Goal: Contribute content: Add original content to the website for others to see

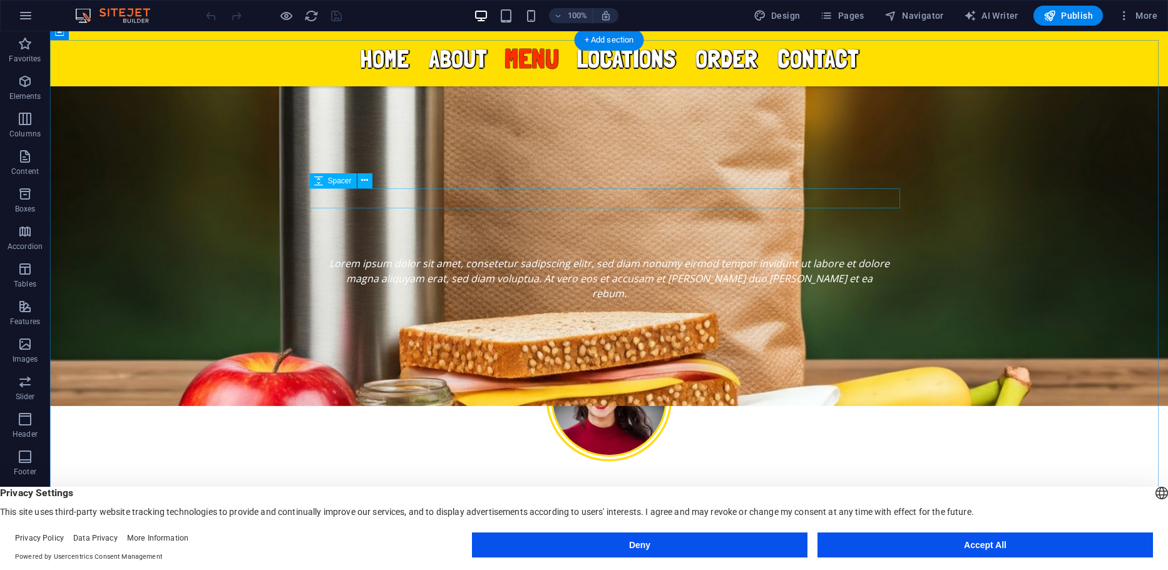
scroll to position [1941, 0]
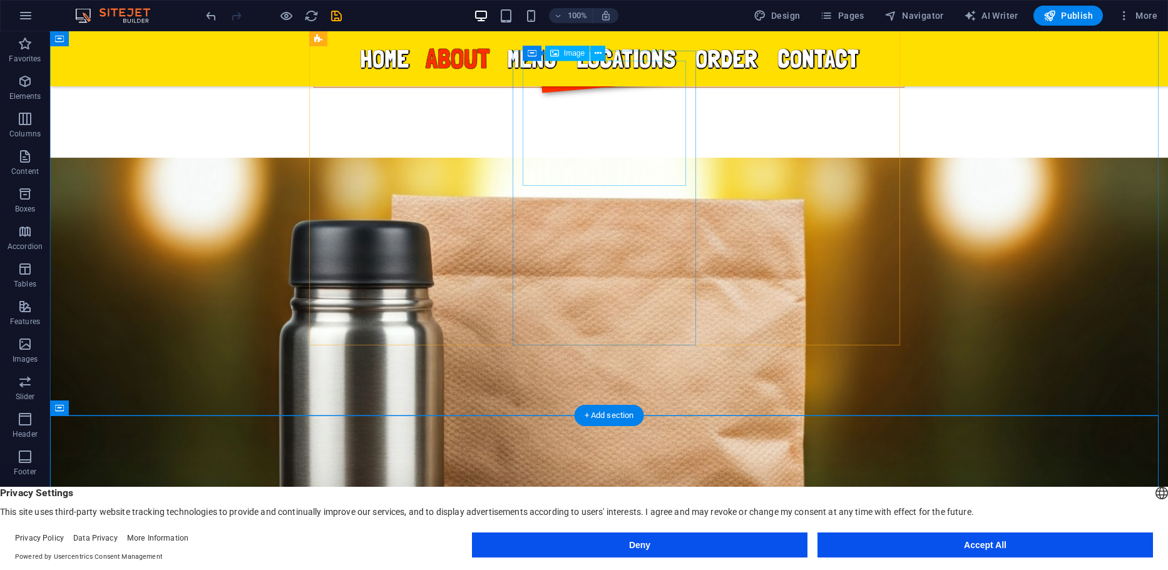
scroll to position [1878, 0]
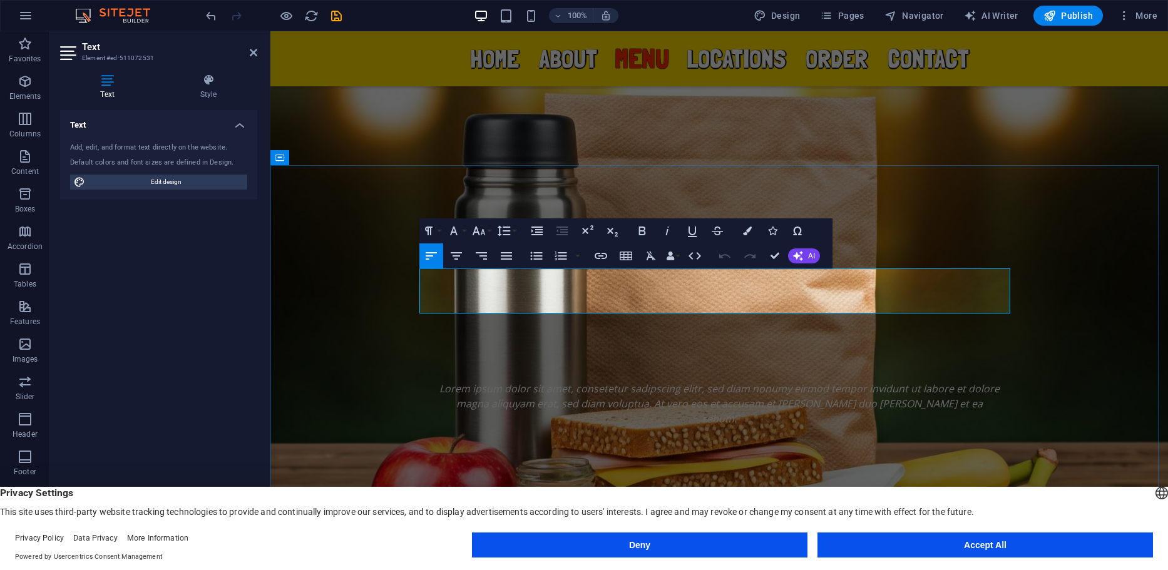
drag, startPoint x: 878, startPoint y: 308, endPoint x: 748, endPoint y: 300, distance: 129.8
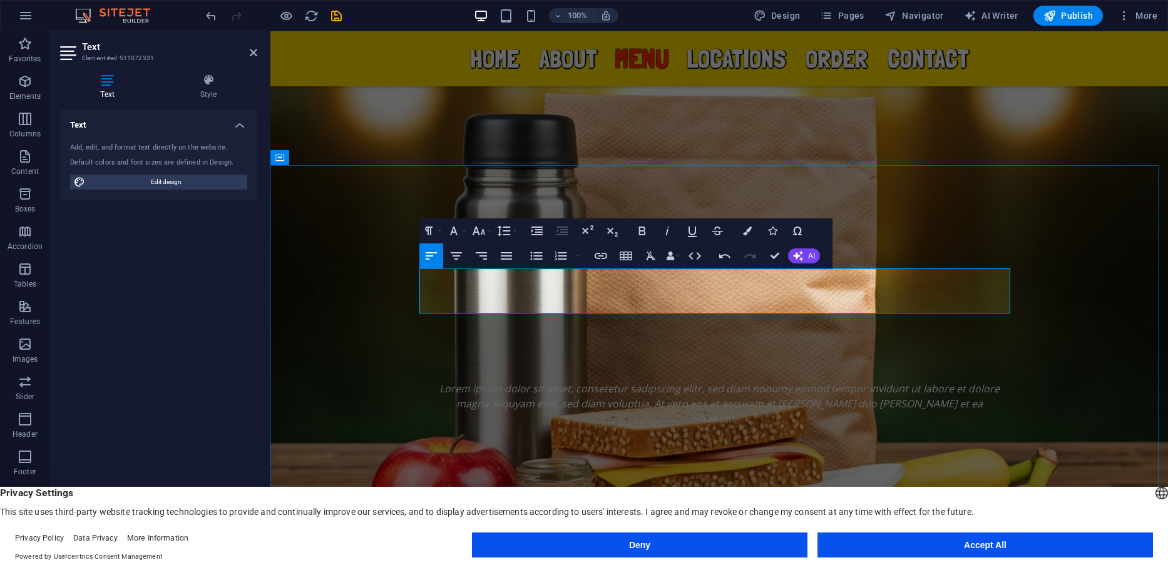
drag, startPoint x: 828, startPoint y: 307, endPoint x: 748, endPoint y: 307, distance: 79.5
drag, startPoint x: 1002, startPoint y: 304, endPoint x: 749, endPoint y: 305, distance: 252.3
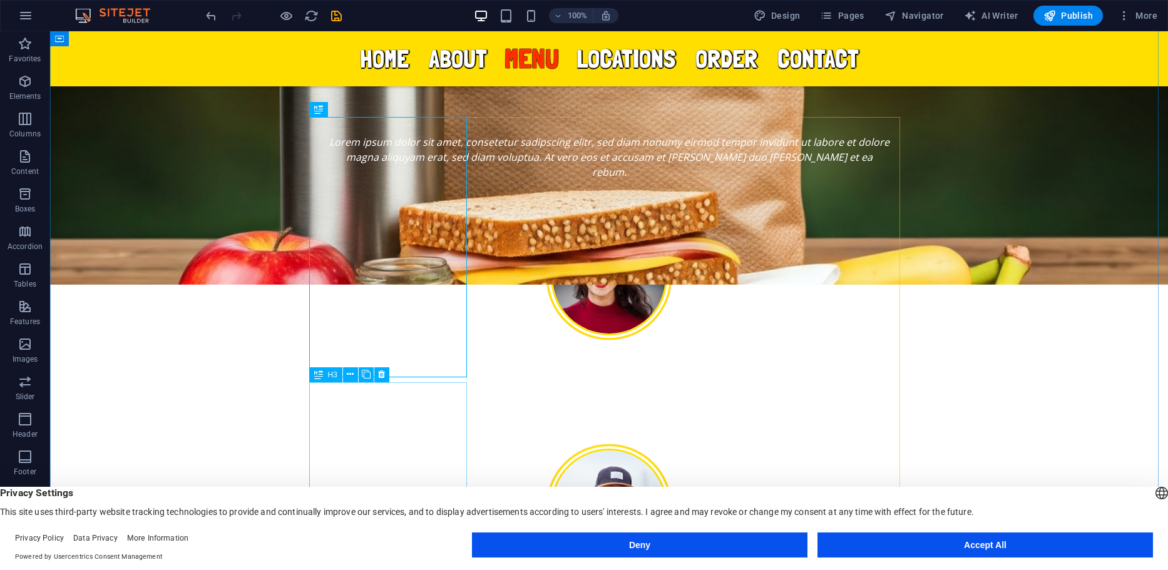
scroll to position [2128, 0]
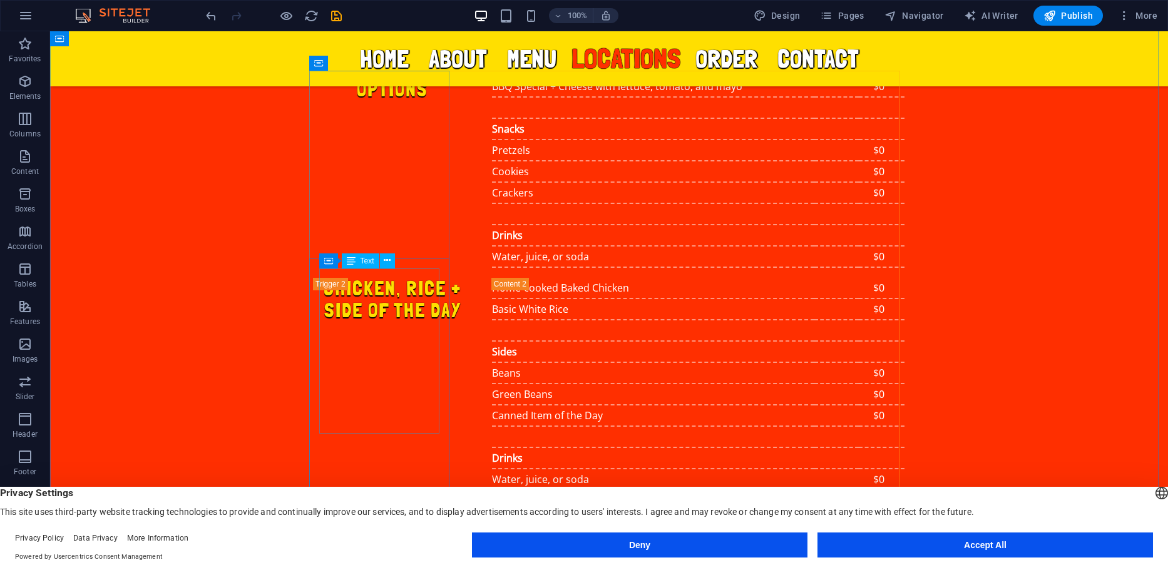
scroll to position [3881, 0]
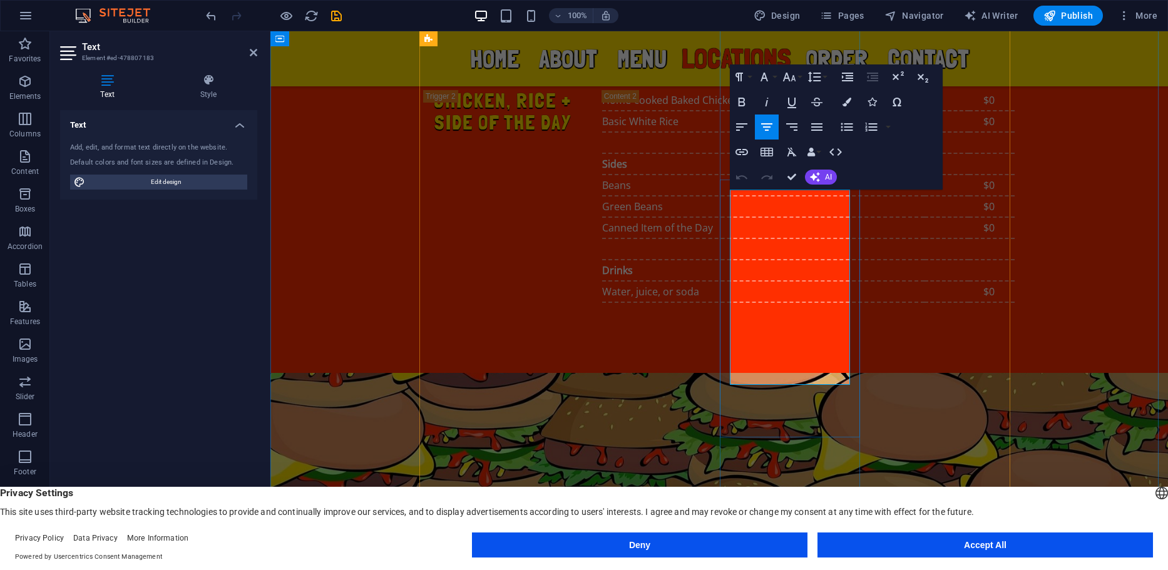
drag, startPoint x: 816, startPoint y: 195, endPoint x: 741, endPoint y: 193, distance: 75.1
click at [800, 376] on div "Spacer" at bounding box center [765, 378] width 71 height 16
click at [797, 375] on div "Spacer" at bounding box center [765, 378] width 71 height 16
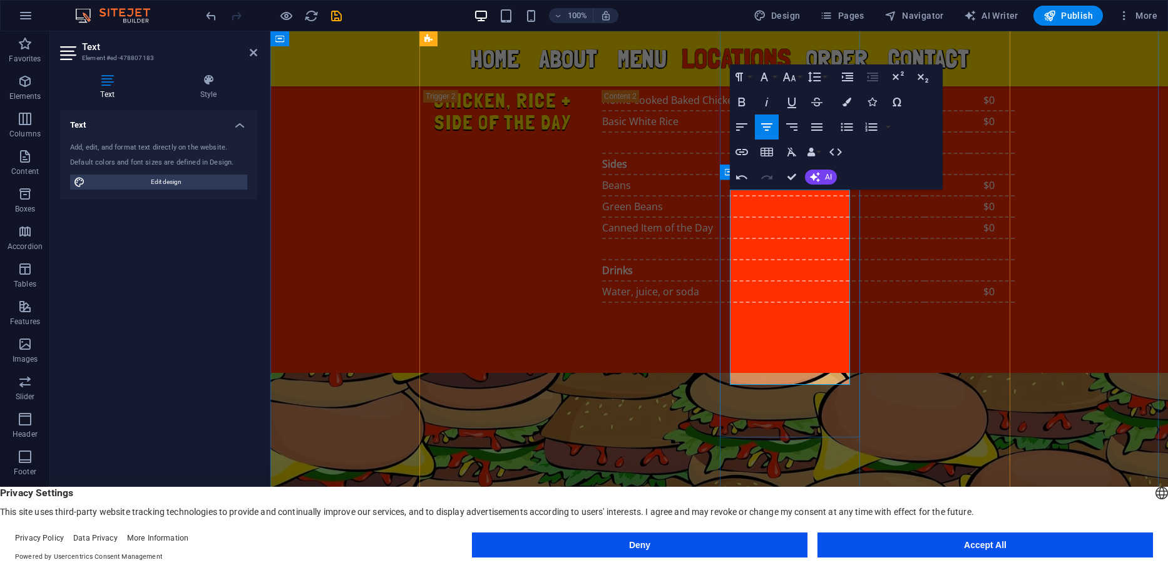
drag, startPoint x: 799, startPoint y: 378, endPoint x: 727, endPoint y: 361, distance: 73.9
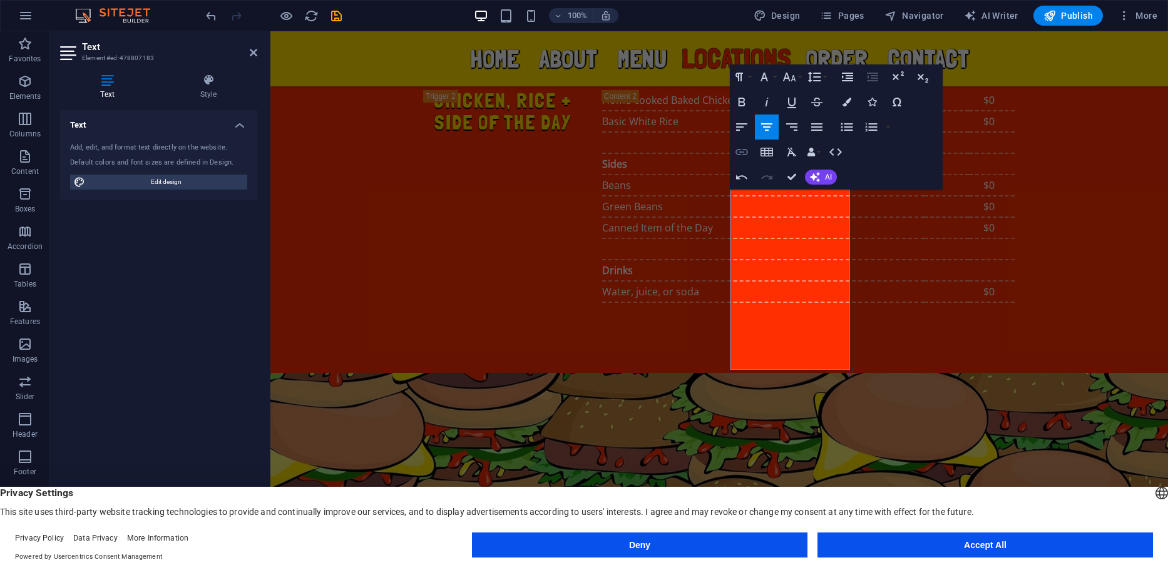
click at [741, 147] on icon "button" at bounding box center [741, 152] width 15 height 15
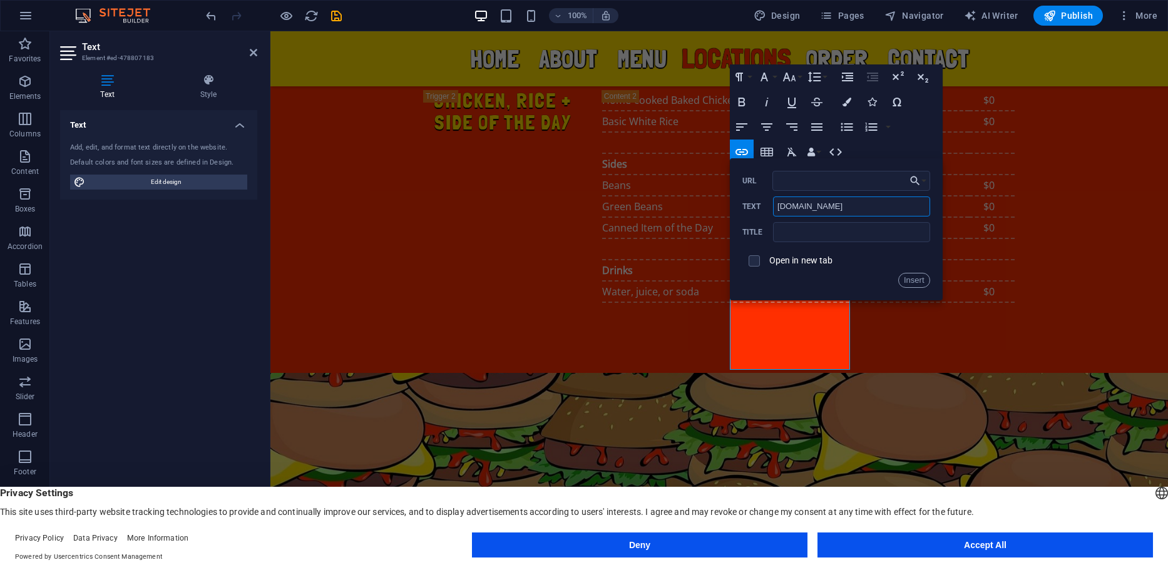
click at [808, 205] on input "[DOMAIN_NAME]" at bounding box center [851, 207] width 156 height 20
click at [831, 180] on input "URL" at bounding box center [851, 181] width 158 height 20
paste input "[DOMAIN_NAME]"
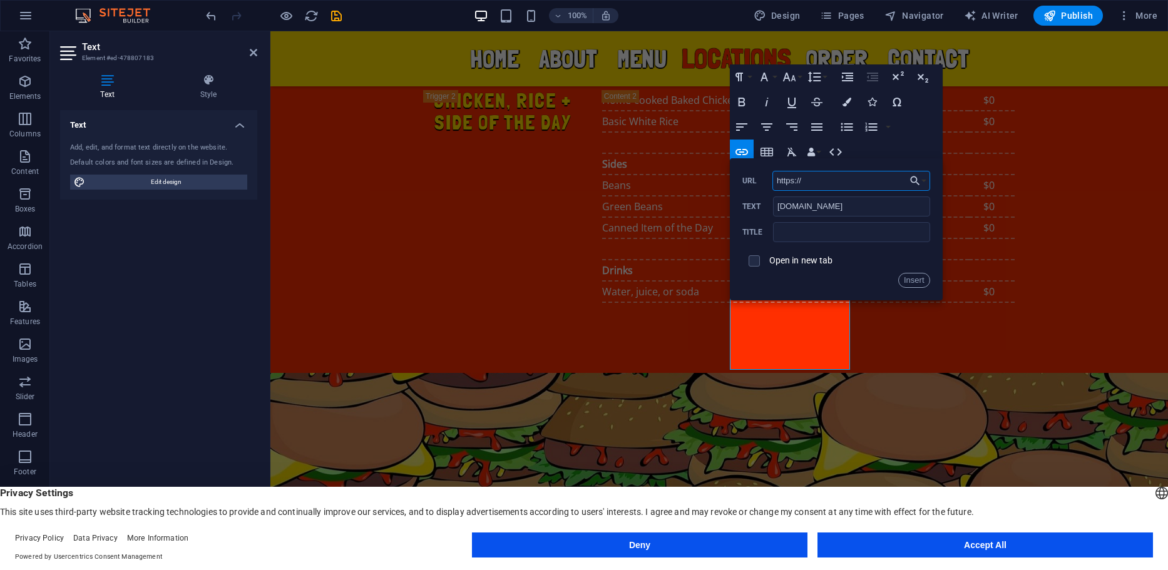
type input "[URL][DOMAIN_NAME]"
click at [911, 280] on button "Insert" at bounding box center [914, 280] width 32 height 15
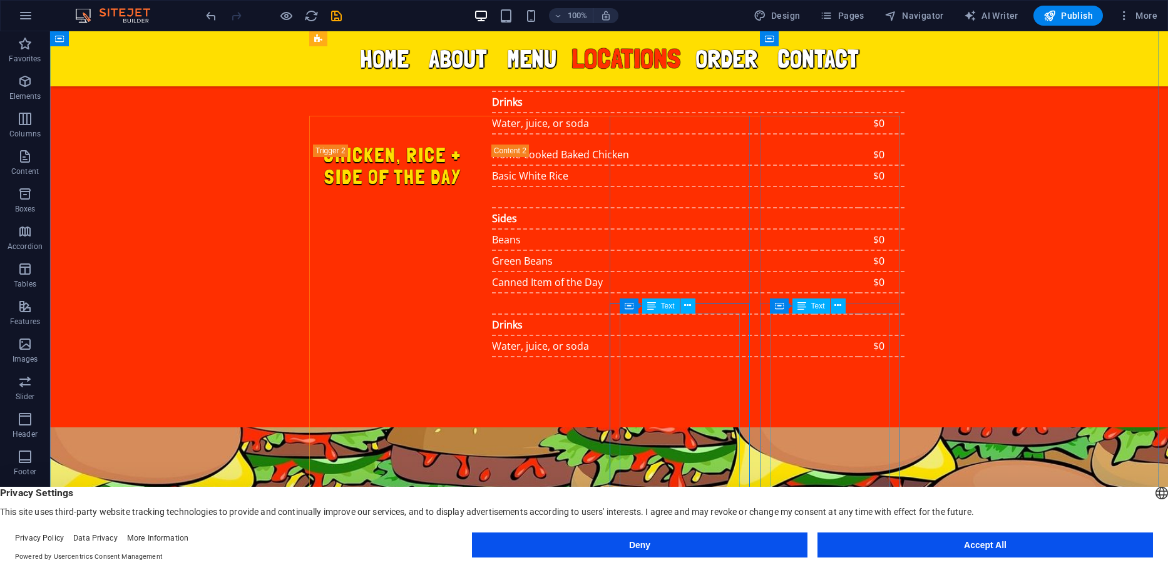
scroll to position [3756, 0]
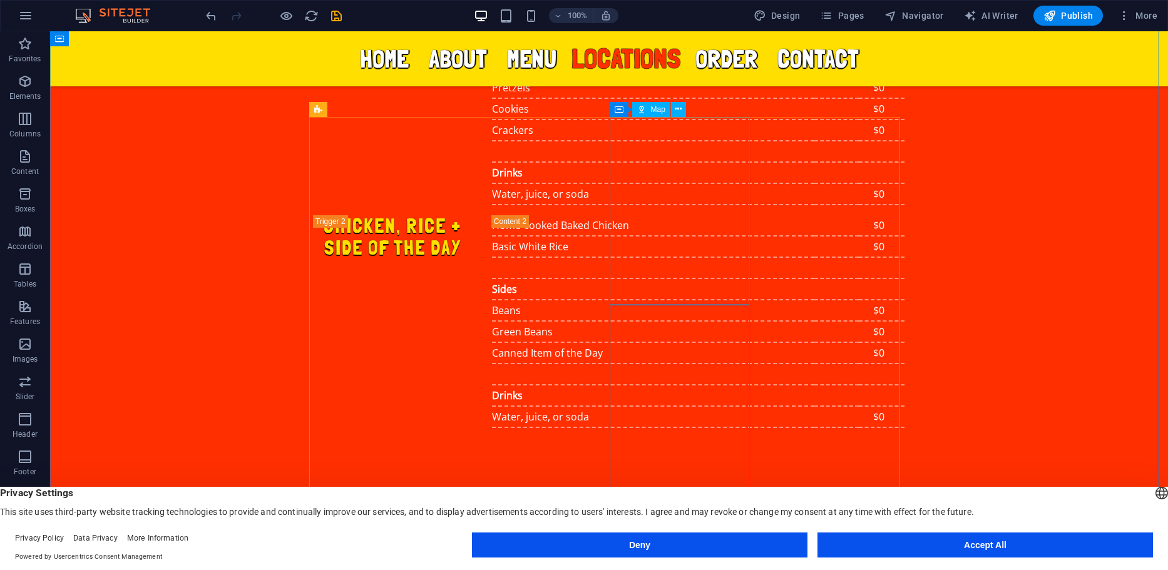
select select "1"
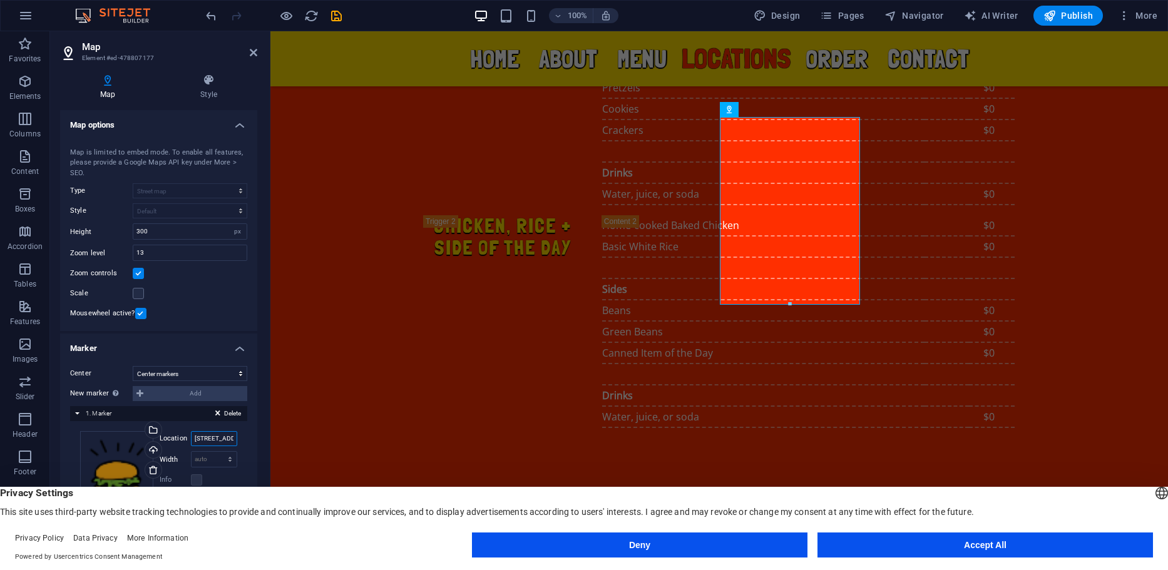
click at [209, 436] on input "[STREET_ADDRESS][PERSON_NAME]" at bounding box center [214, 438] width 46 height 15
click at [208, 434] on input "[STREET_ADDRESS][PERSON_NAME]" at bounding box center [214, 438] width 46 height 15
type input "[STREET_ADDRESS][PERSON_NAME]"
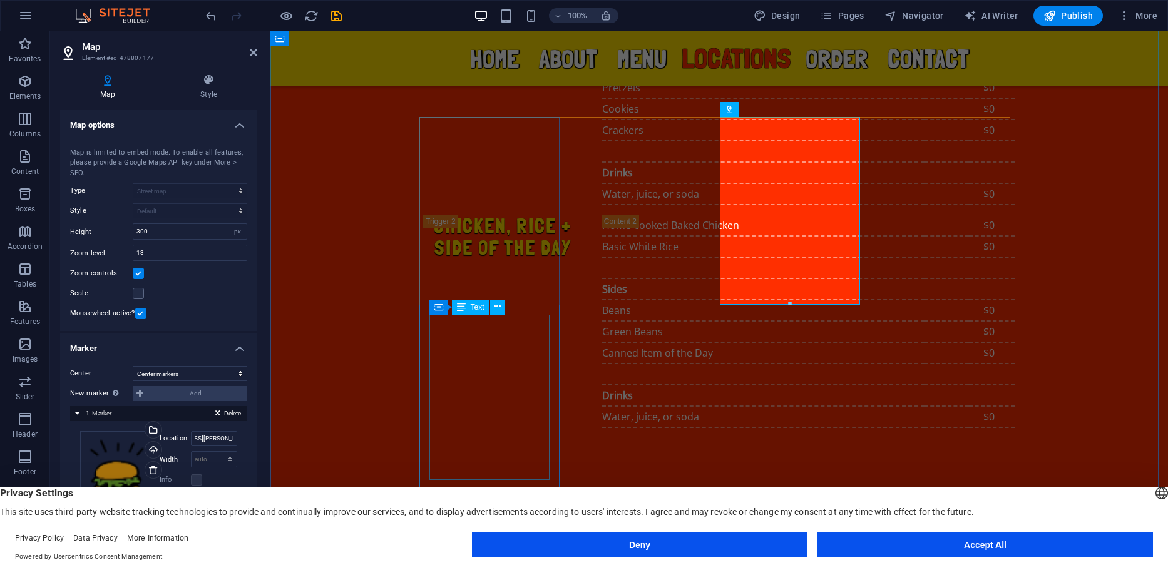
scroll to position [0, 0]
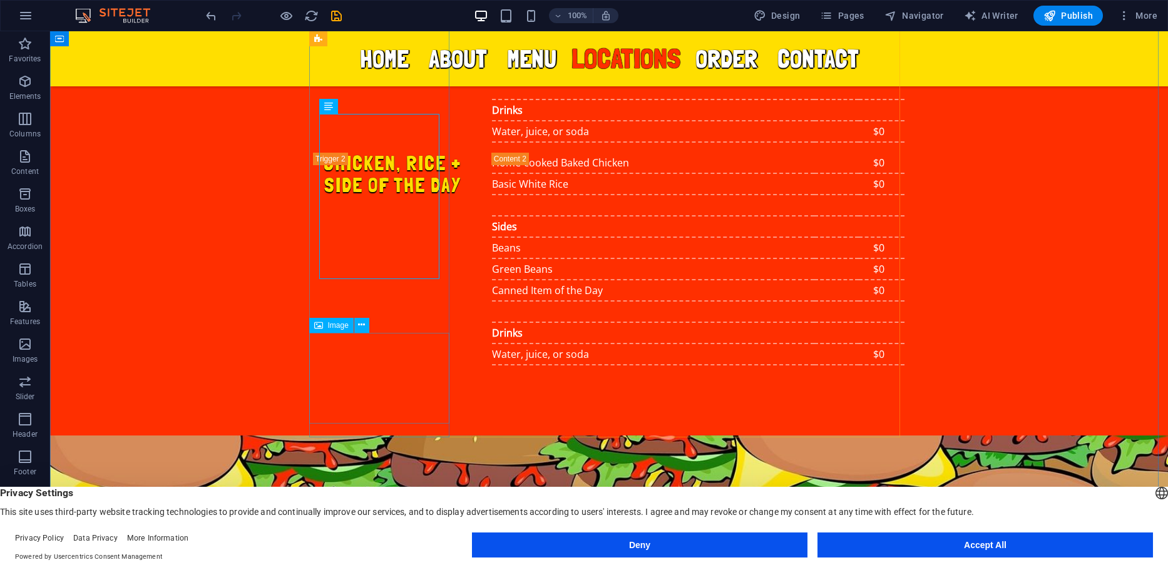
scroll to position [4006, 0]
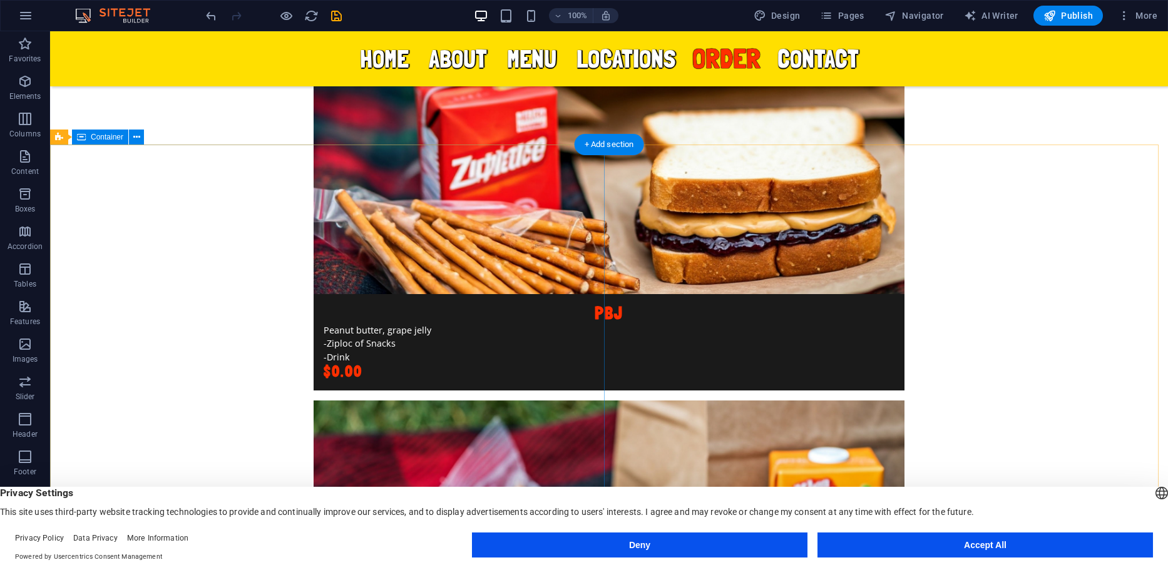
scroll to position [5240, 0]
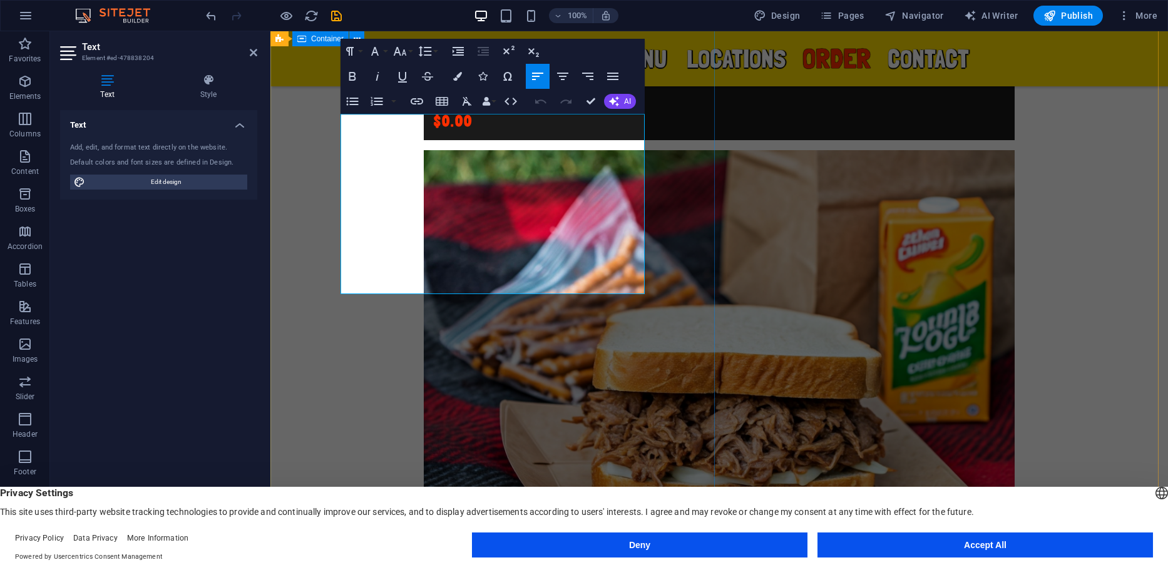
scroll to position [5130, 0]
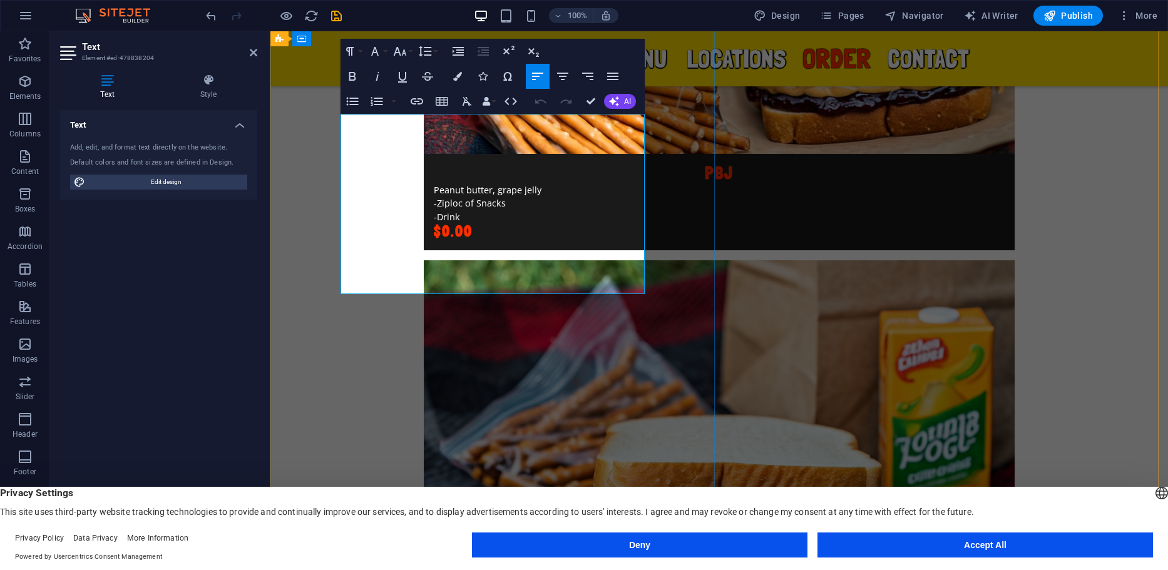
drag, startPoint x: 573, startPoint y: 167, endPoint x: 491, endPoint y: 164, distance: 81.4
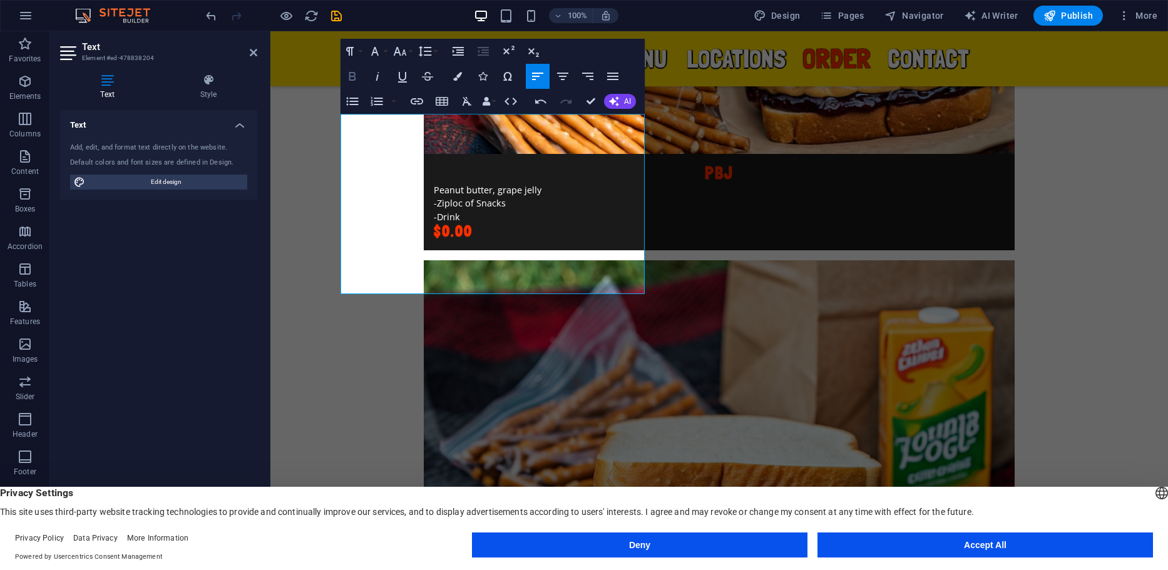
click at [360, 78] on button "Bold" at bounding box center [353, 76] width 24 height 25
click at [391, 73] on button "Underline" at bounding box center [403, 76] width 24 height 25
drag, startPoint x: 611, startPoint y: 243, endPoint x: 403, endPoint y: 245, distance: 207.8
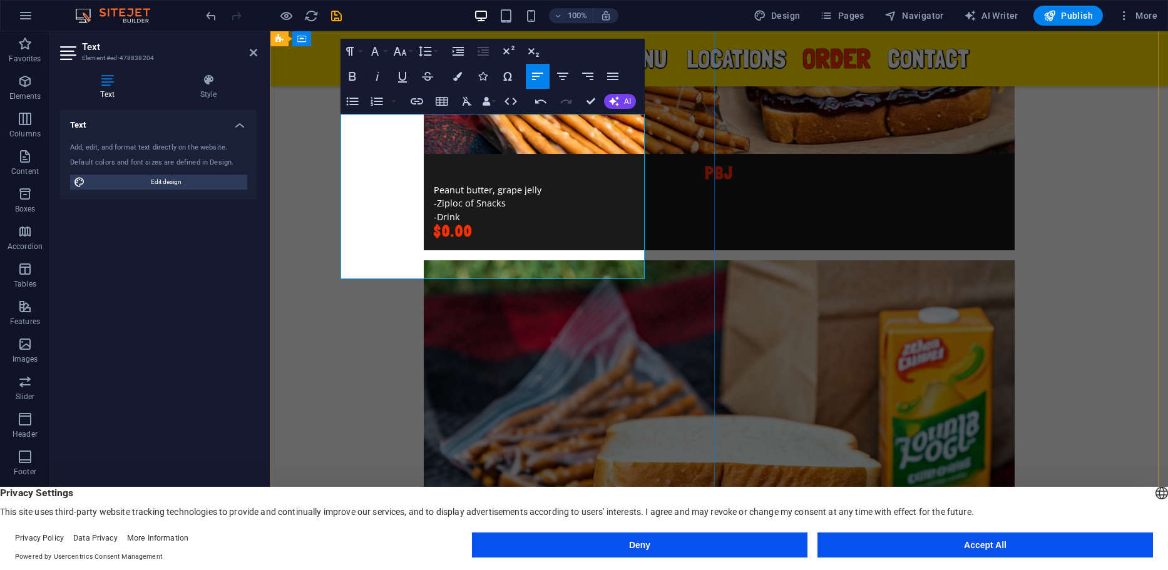
drag, startPoint x: 583, startPoint y: 270, endPoint x: 487, endPoint y: 237, distance: 101.2
drag, startPoint x: 577, startPoint y: 271, endPoint x: 519, endPoint y: 274, distance: 58.3
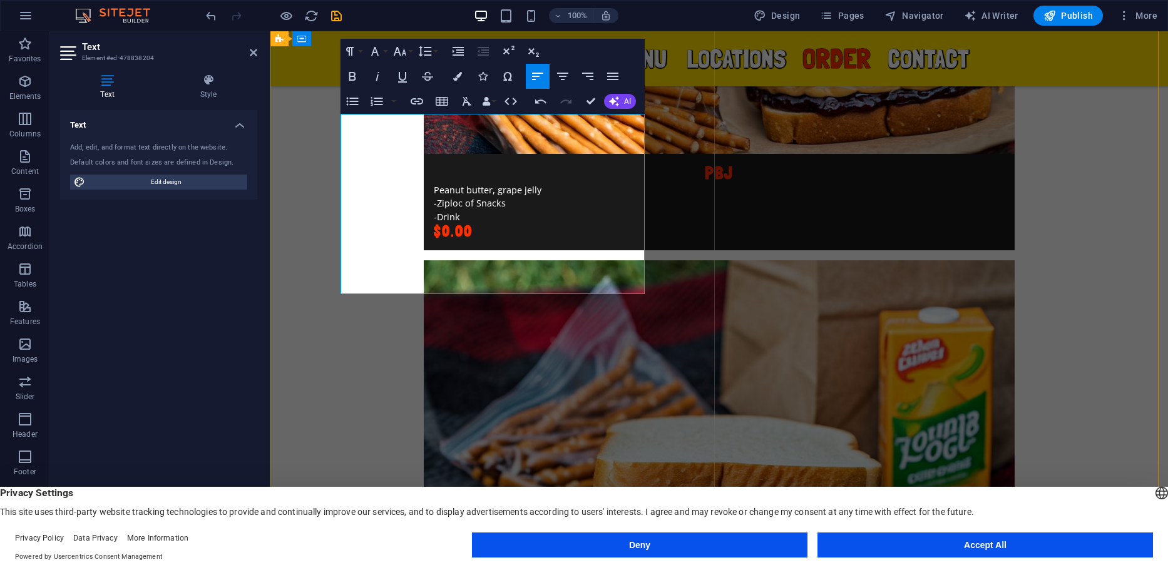
copy div "We are still in "concept" mode working out the fine tuning and bugs. Feel free …"
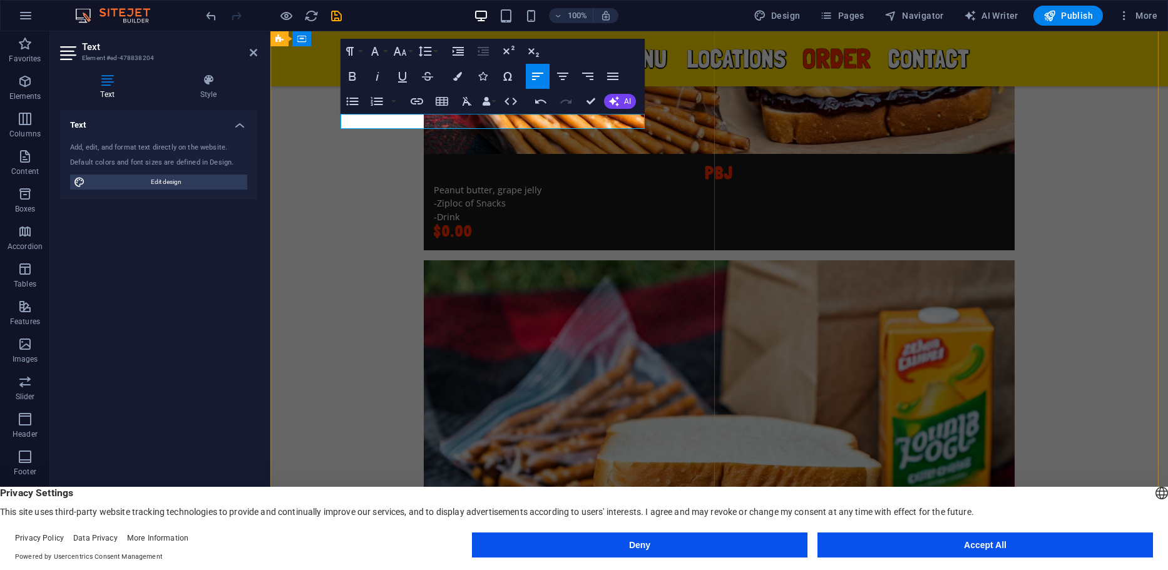
click at [31, 72] on button "Elements" at bounding box center [25, 88] width 50 height 38
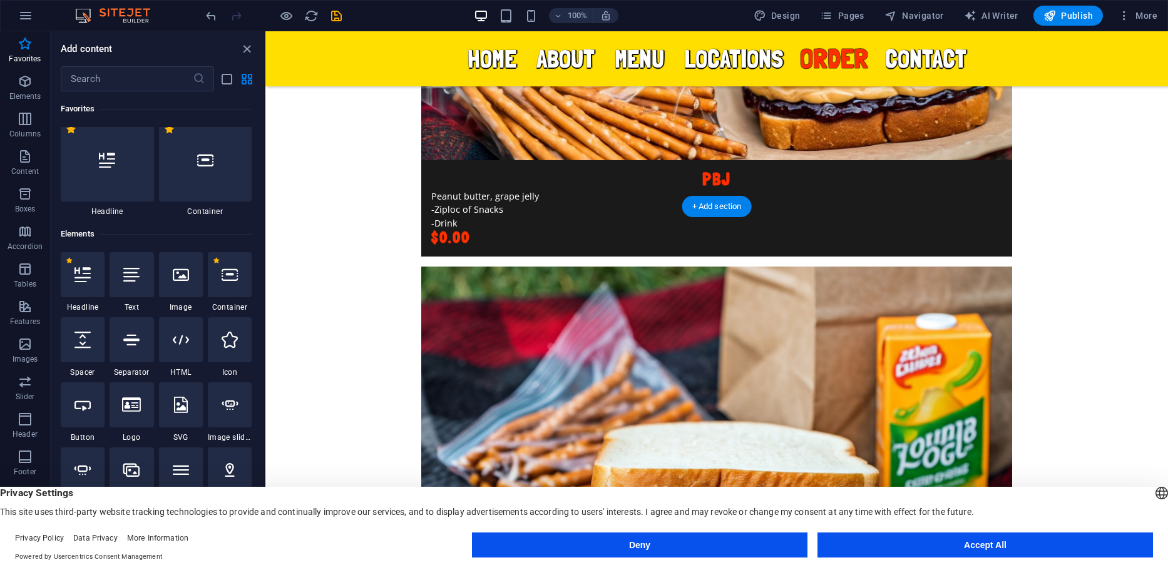
scroll to position [5171, 0]
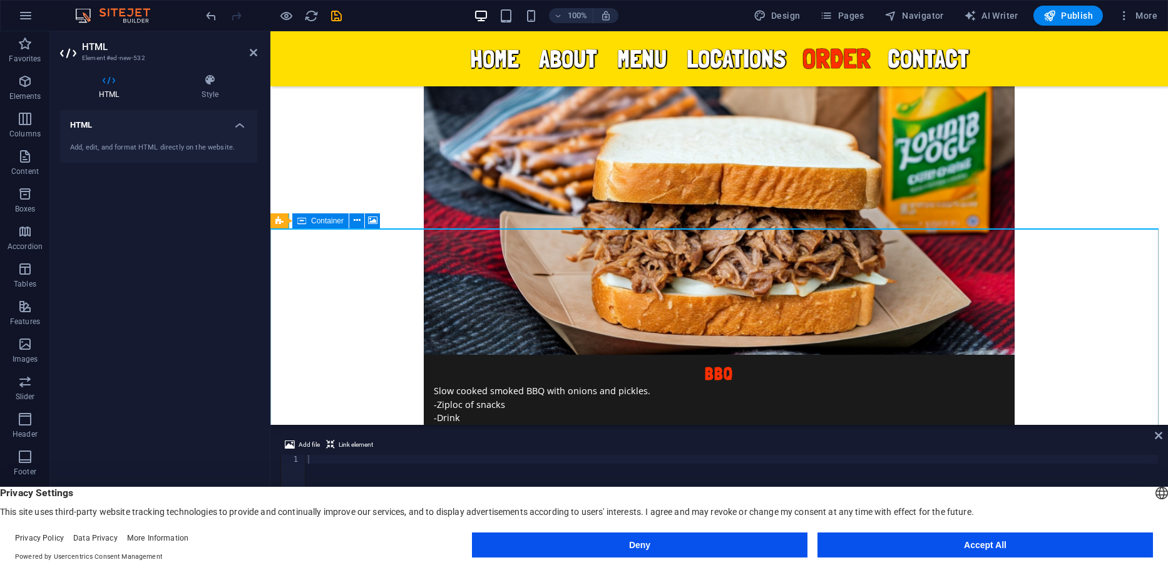
scroll to position [5575, 0]
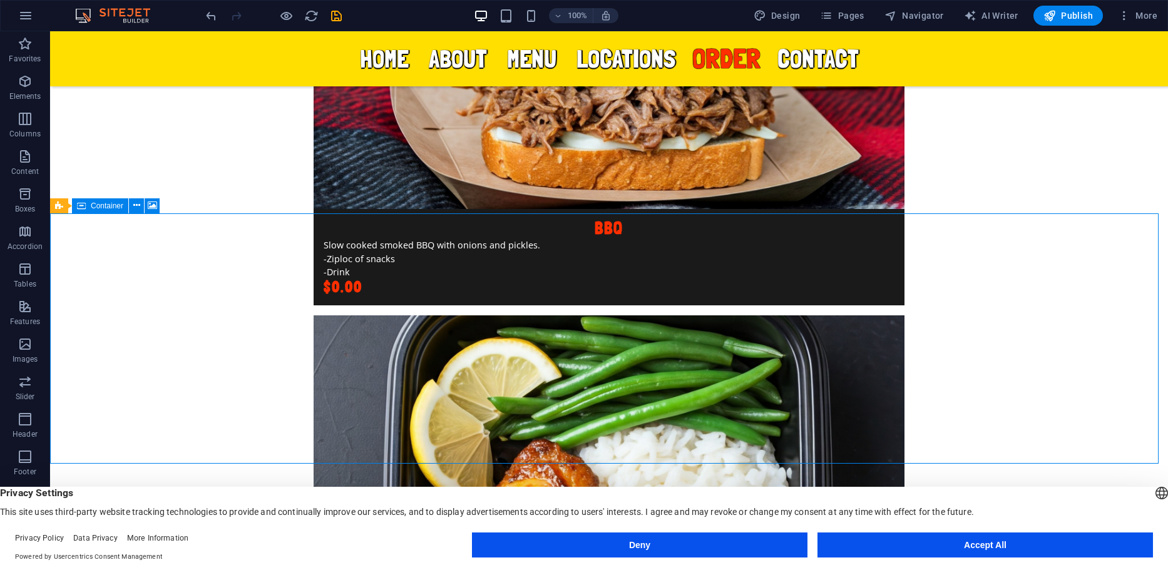
drag, startPoint x: 197, startPoint y: 256, endPoint x: 449, endPoint y: 265, distance: 252.4
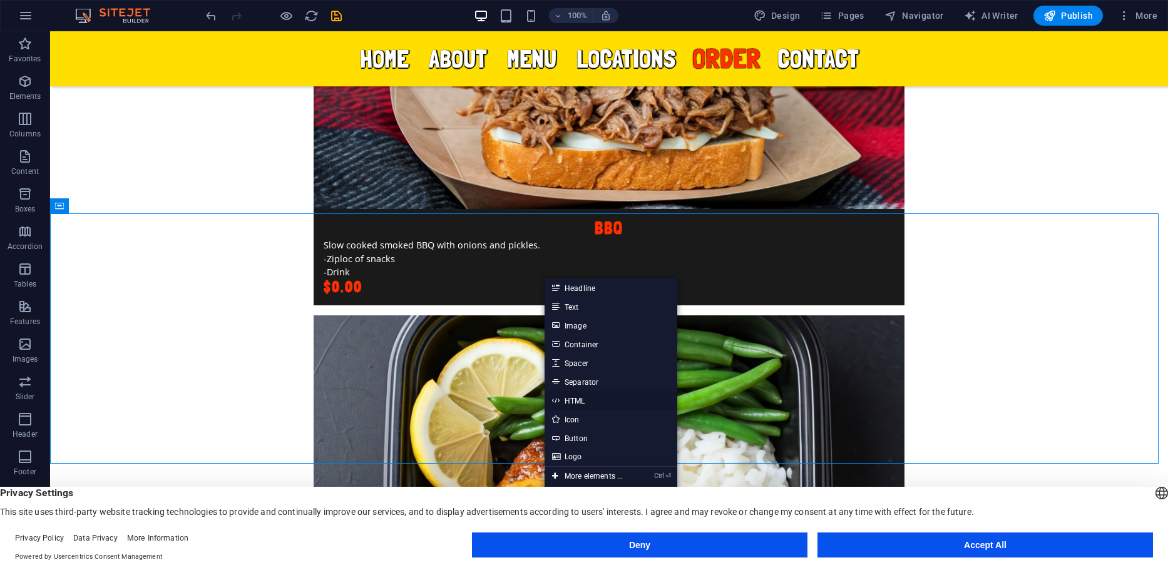
click at [575, 397] on link "HTML" at bounding box center [611, 400] width 133 height 19
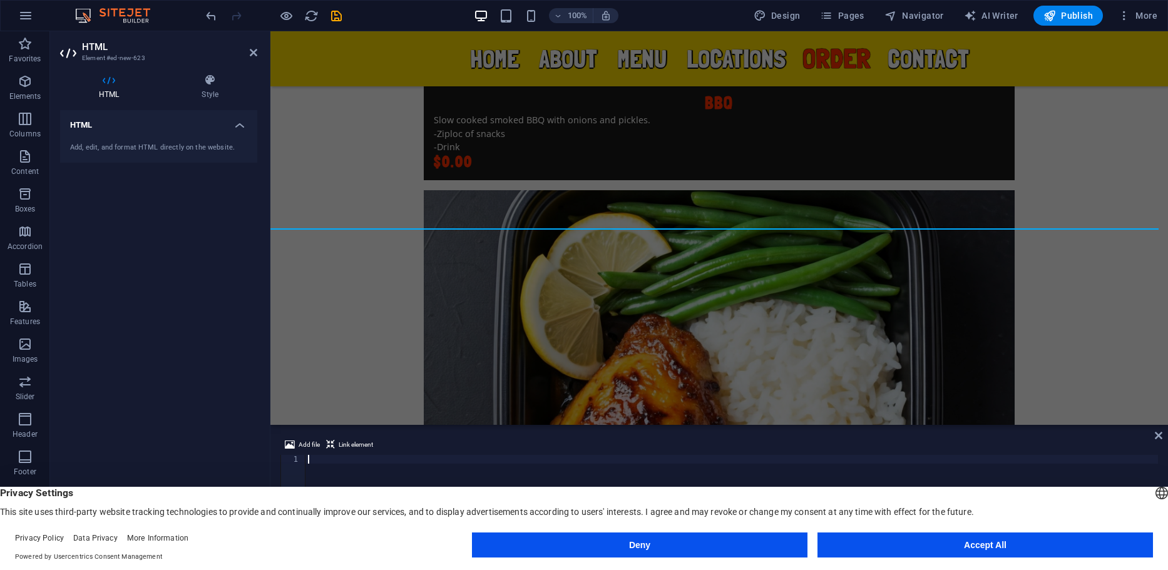
scroll to position [5304, 0]
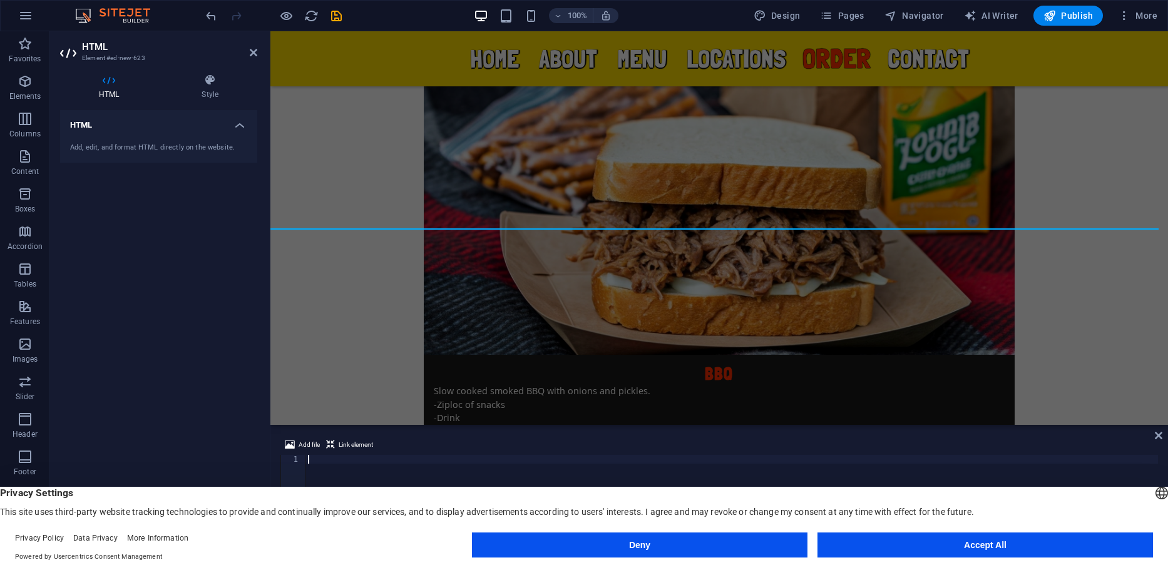
click at [336, 454] on div "Add file Link element" at bounding box center [719, 447] width 878 height 18
click at [723, 539] on button "Deny" at bounding box center [640, 545] width 336 height 25
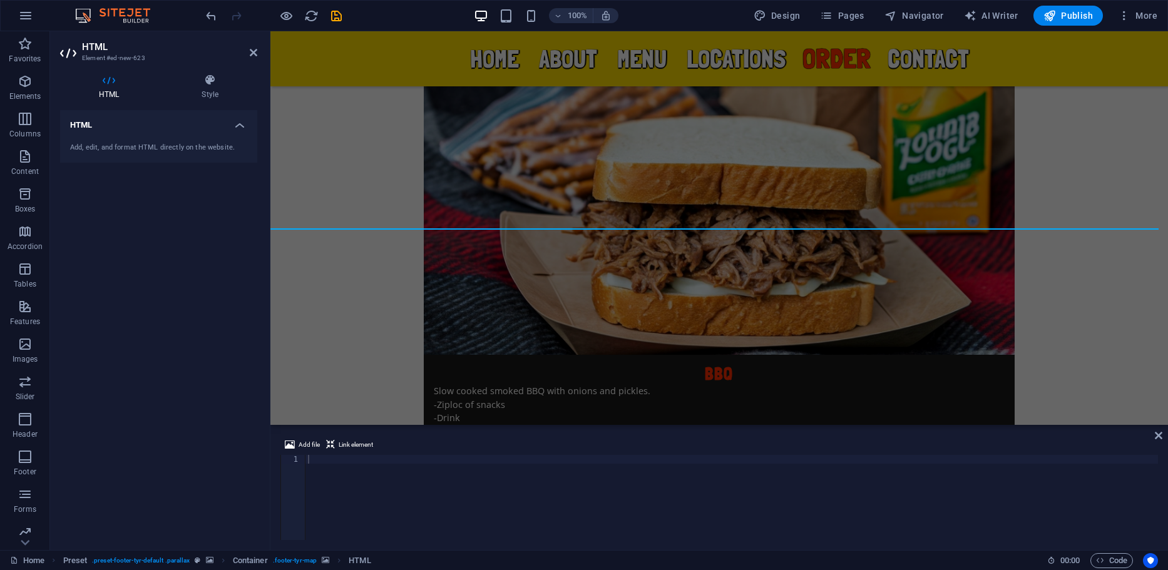
click at [313, 459] on div at bounding box center [731, 506] width 853 height 103
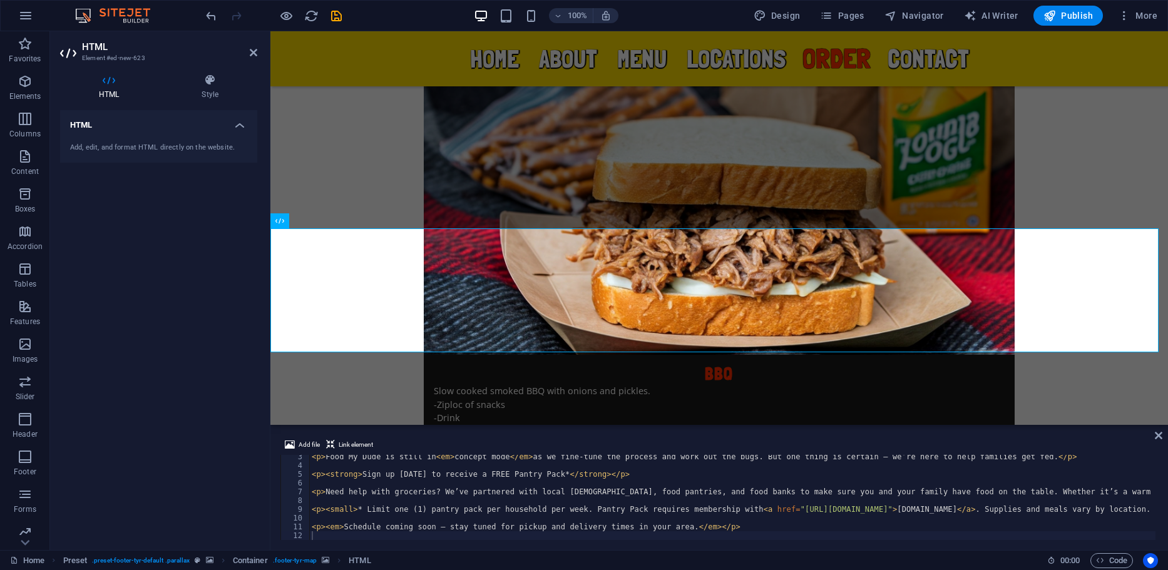
click at [428, 497] on div "< p > Food My Dude is still in < em > concept mode </ em > as we fine-tune the …" at bounding box center [997, 503] width 1376 height 100
type textarea "<p><em>Schedule coming soon — stay tuned for pickup and delivery times in your …"
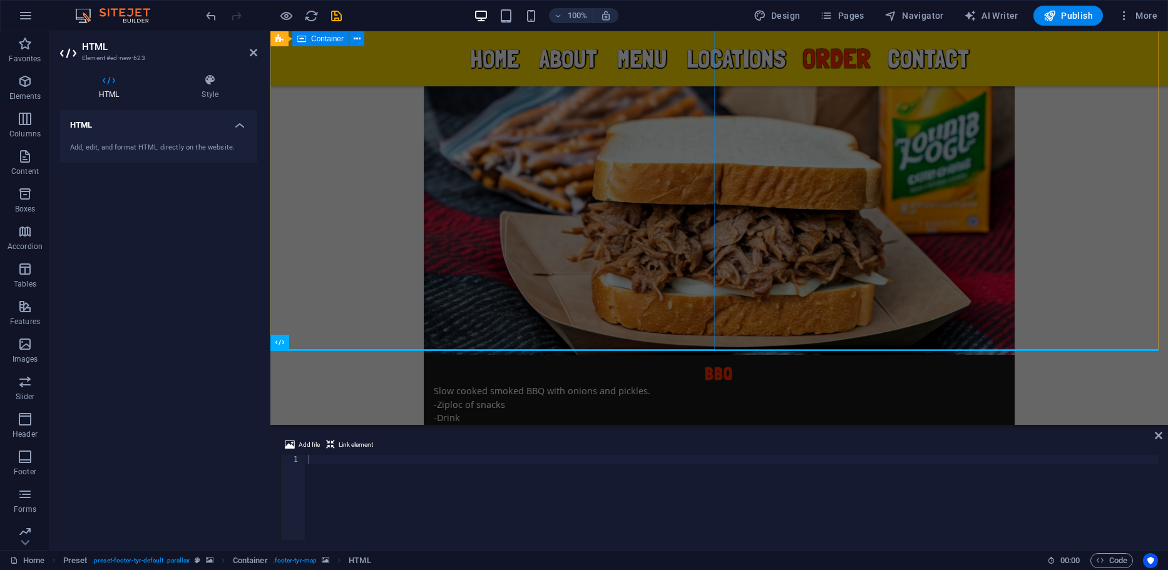
scroll to position [5116, 0]
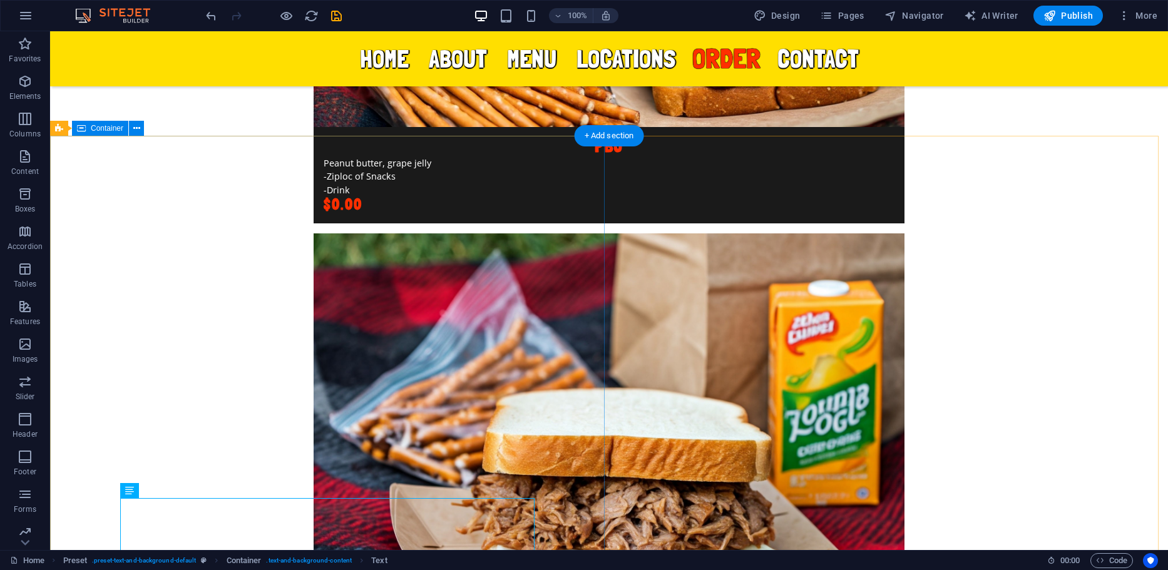
scroll to position [5156, 0]
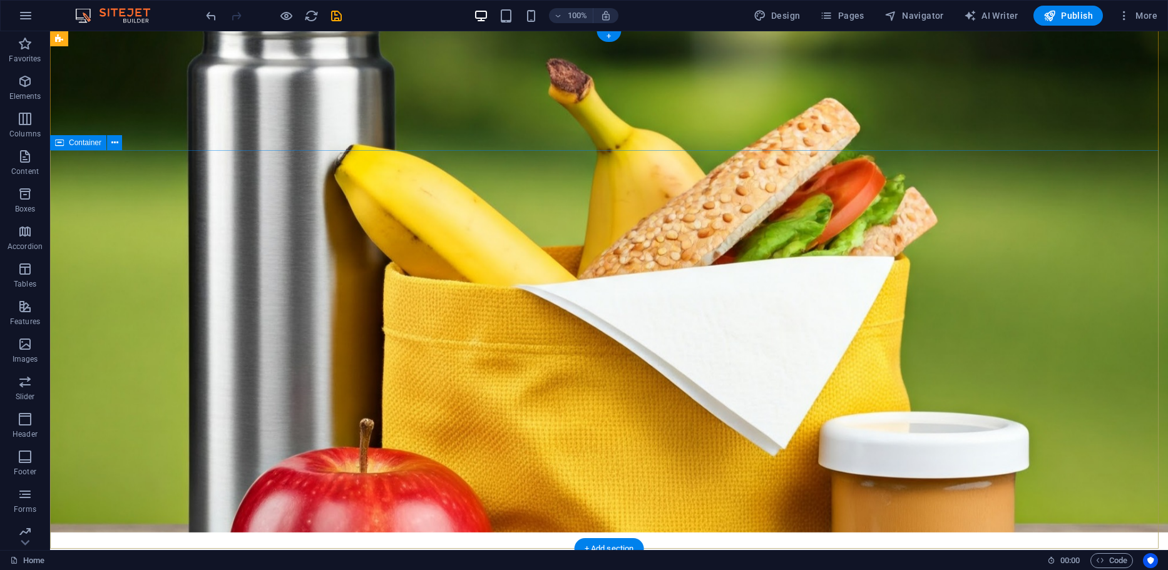
scroll to position [0, 0]
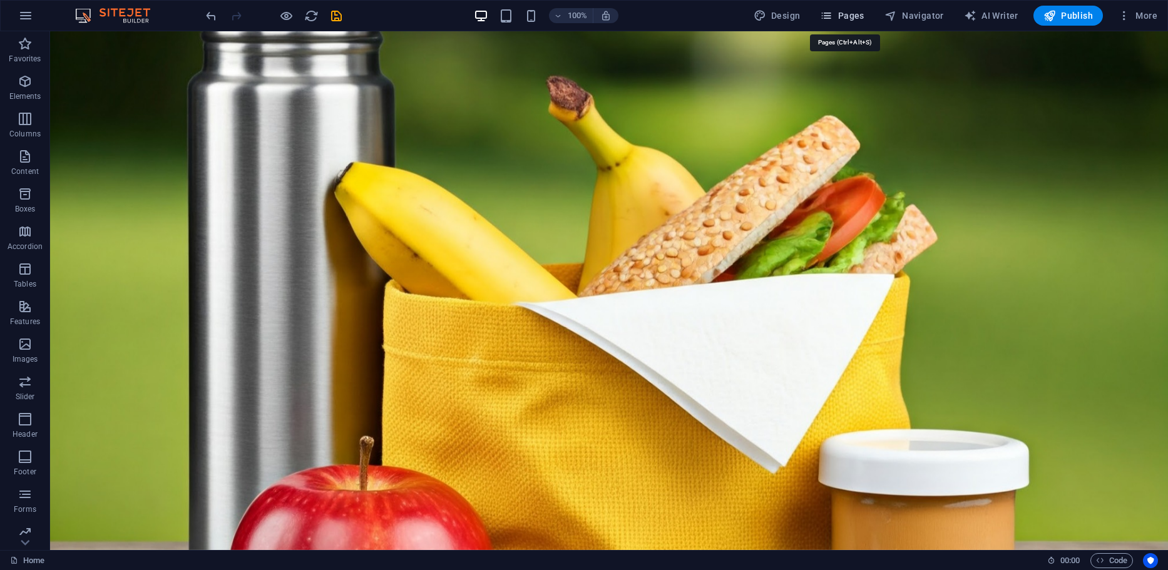
click at [861, 9] on button "Pages" at bounding box center [842, 16] width 54 height 20
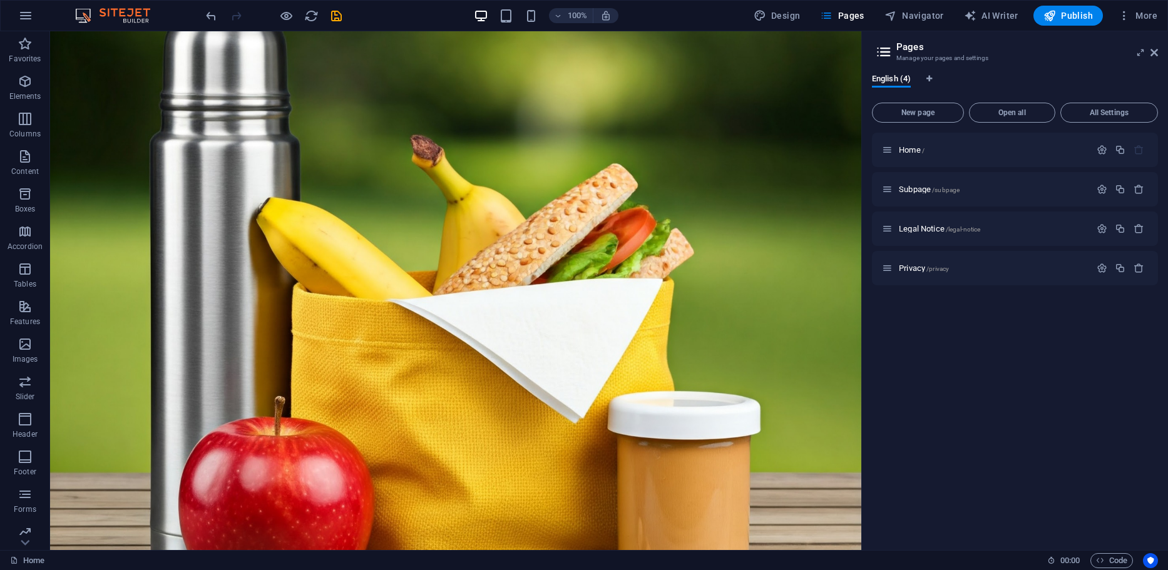
click at [1160, 51] on aside "Pages Manage your pages and settings English (4) New page Open all All Settings…" at bounding box center [1014, 290] width 307 height 519
click at [1151, 51] on icon at bounding box center [1155, 53] width 8 height 10
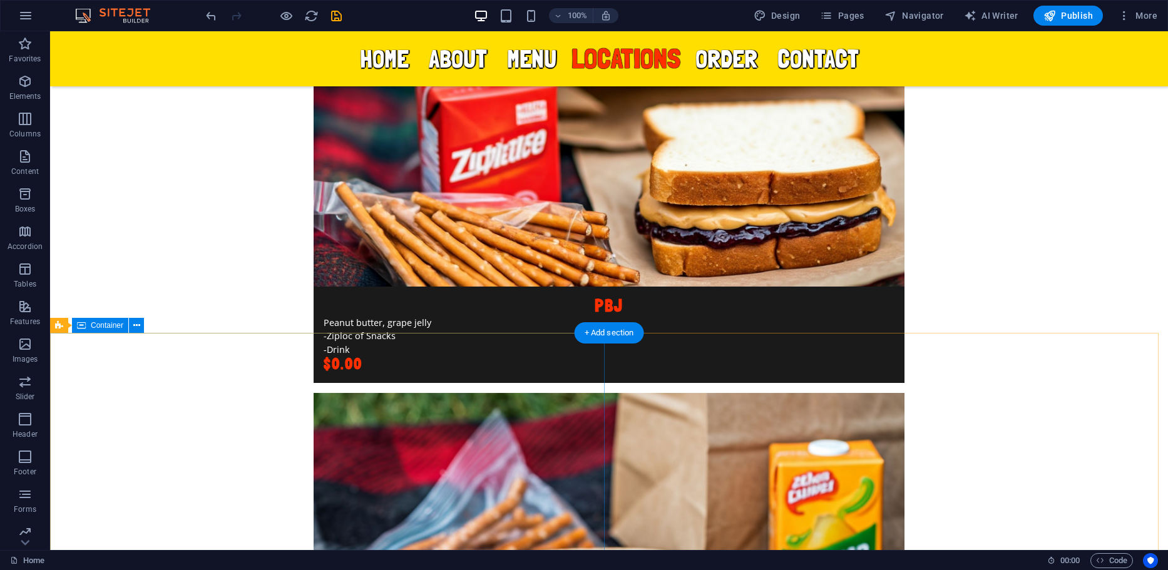
scroll to position [5321, 0]
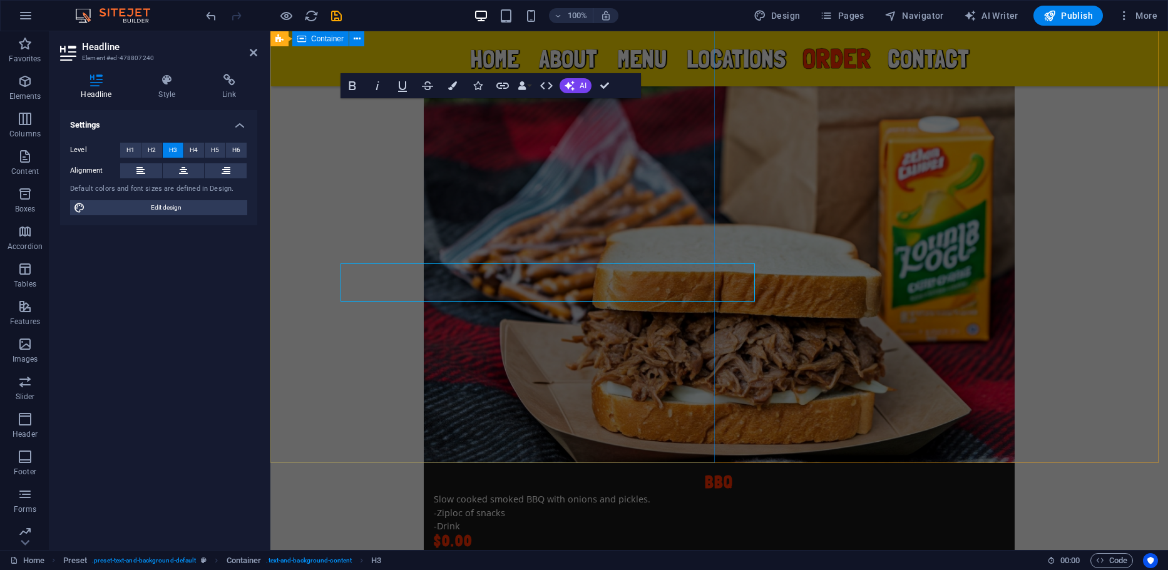
scroll to position [5156, 0]
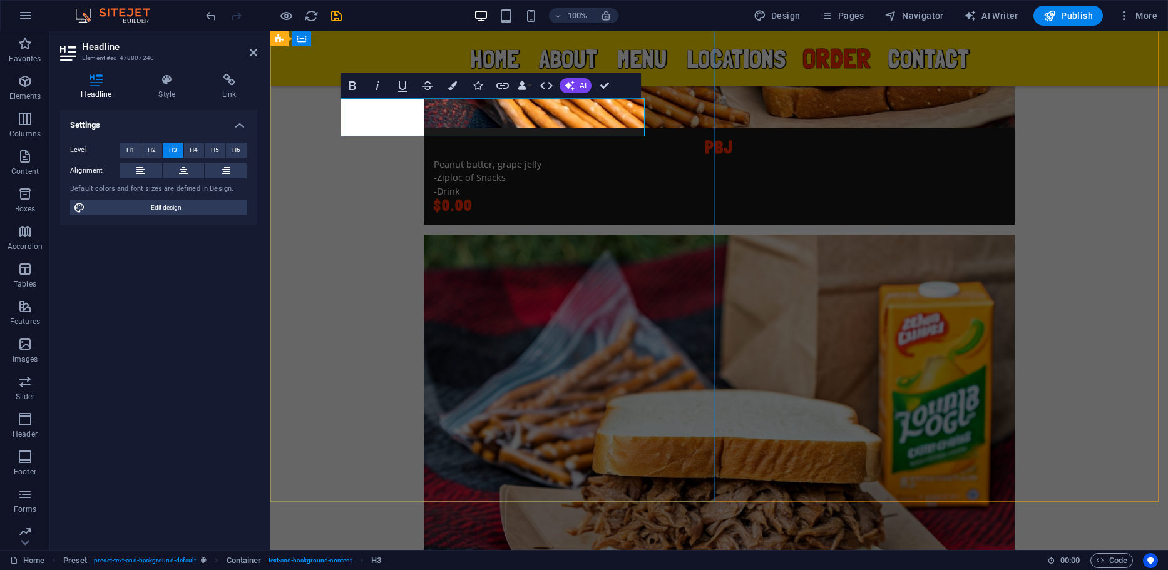
drag, startPoint x: 532, startPoint y: 128, endPoint x: 528, endPoint y: 108, distance: 20.4
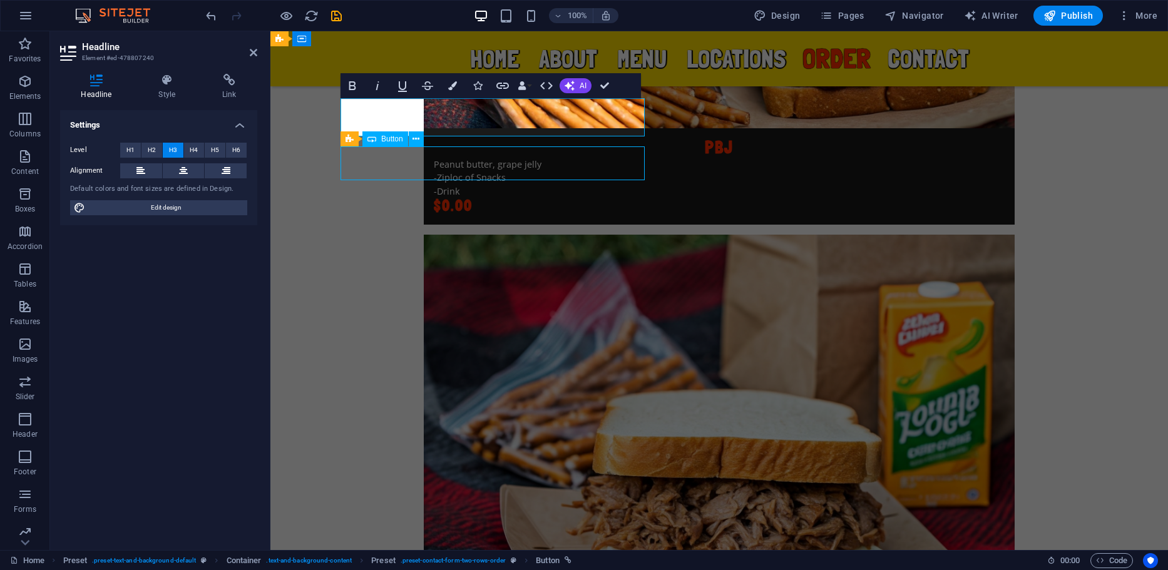
scroll to position [5321, 0]
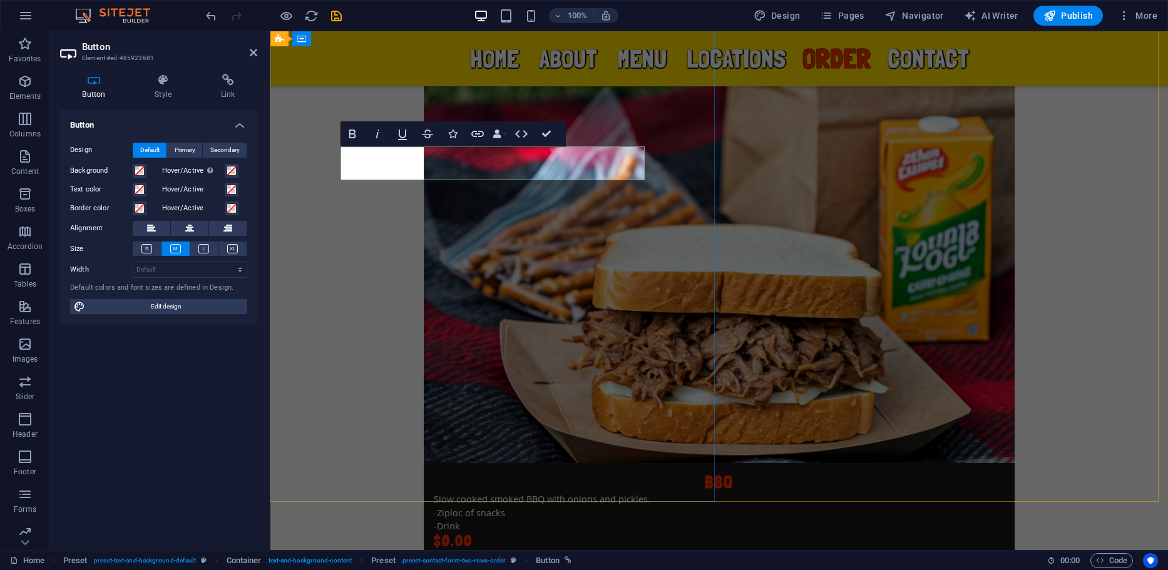
scroll to position [5156, 0]
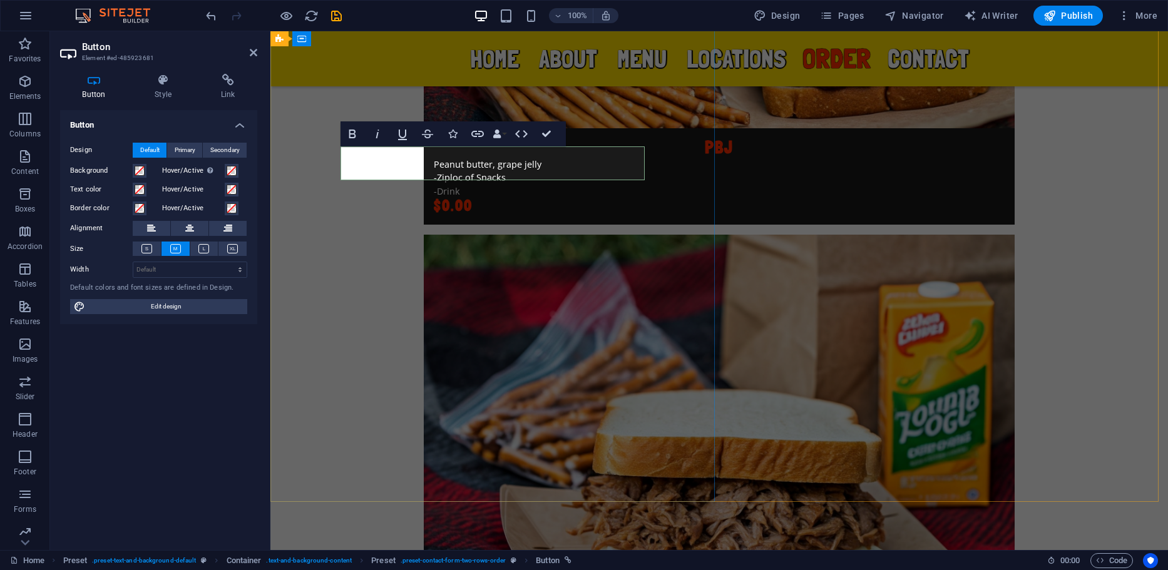
drag, startPoint x: 406, startPoint y: 165, endPoint x: 397, endPoint y: 165, distance: 9.4
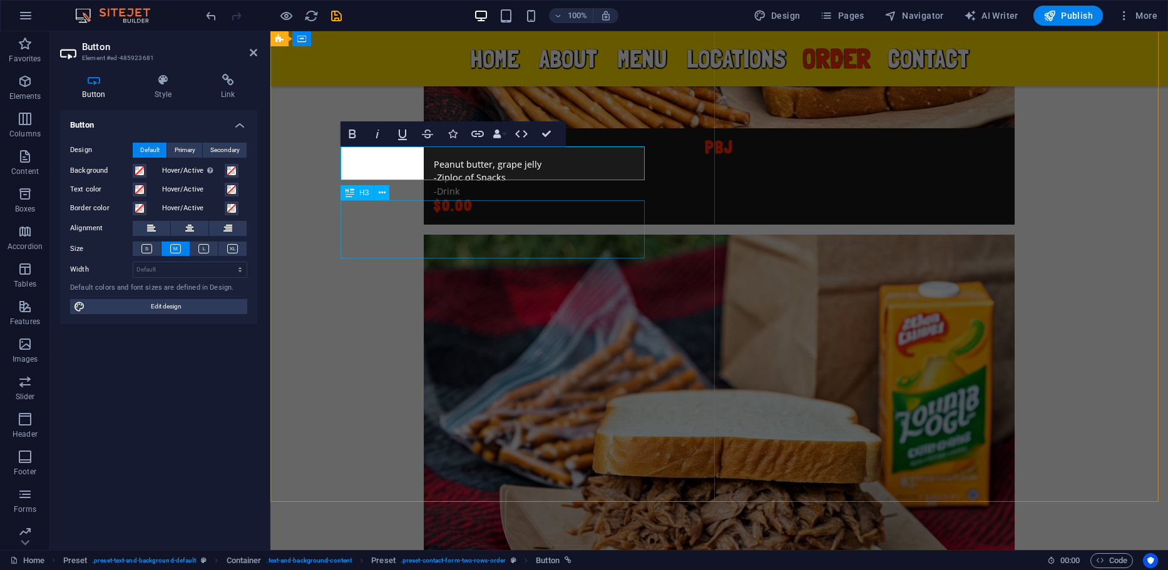
drag, startPoint x: 503, startPoint y: 235, endPoint x: 501, endPoint y: 193, distance: 42.0
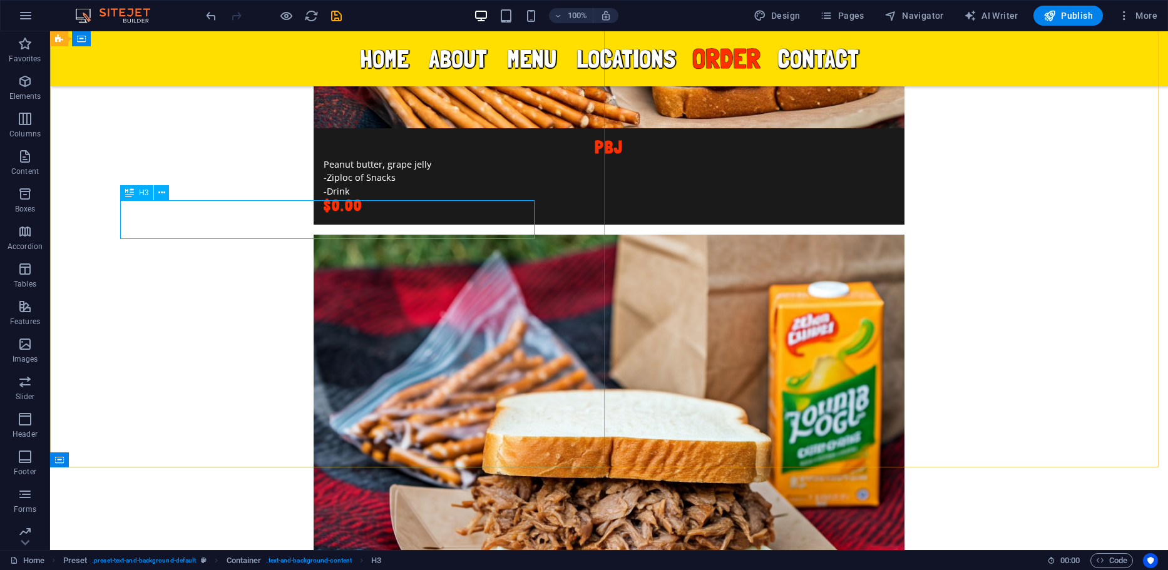
scroll to position [5321, 0]
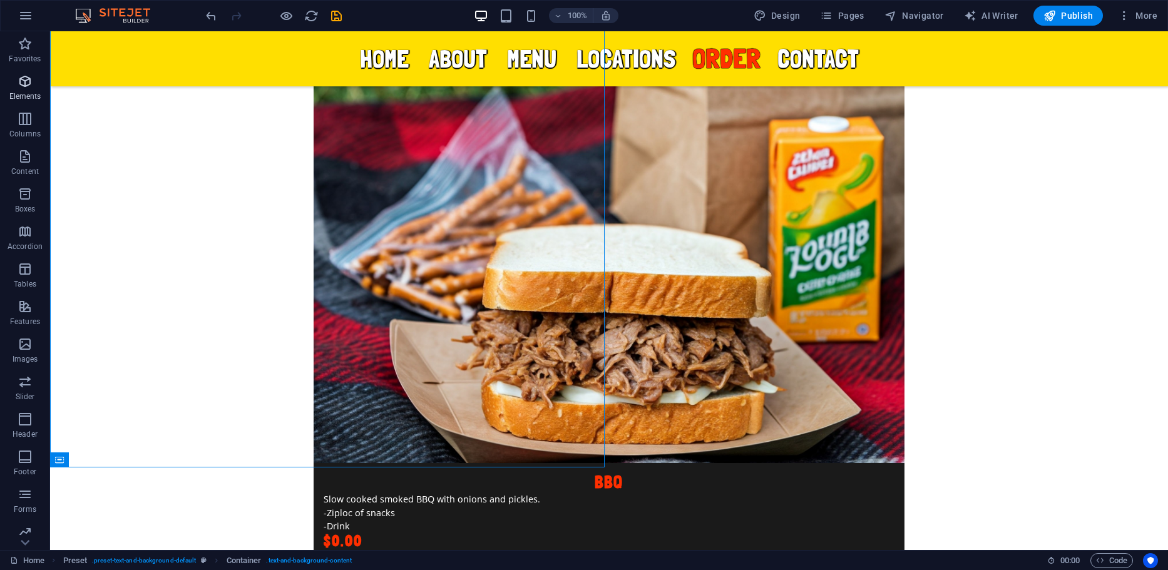
click at [24, 83] on icon "button" at bounding box center [25, 81] width 15 height 15
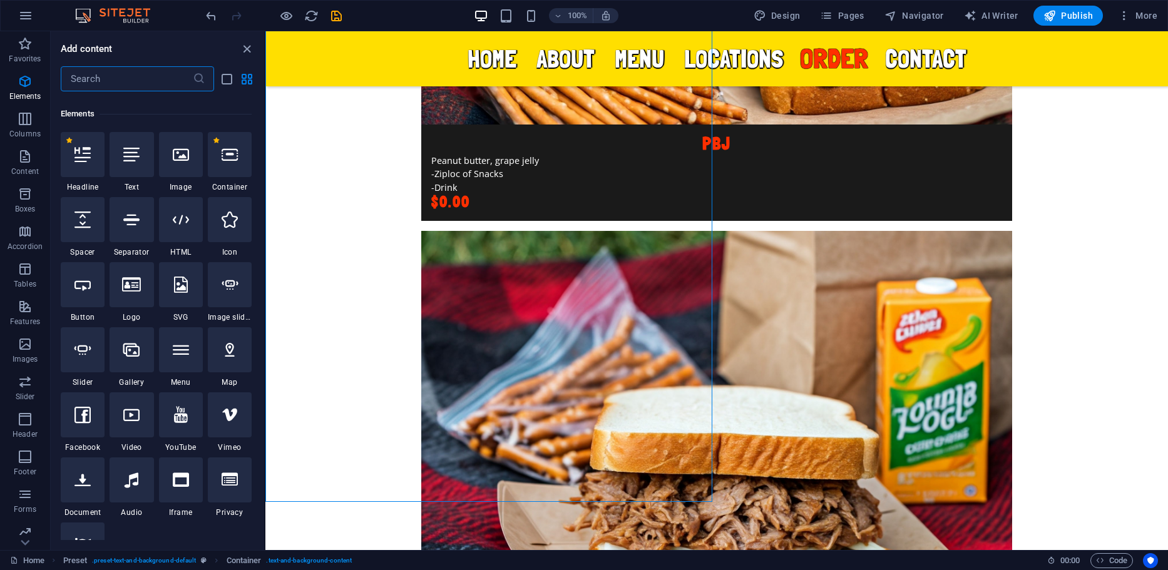
scroll to position [133, 0]
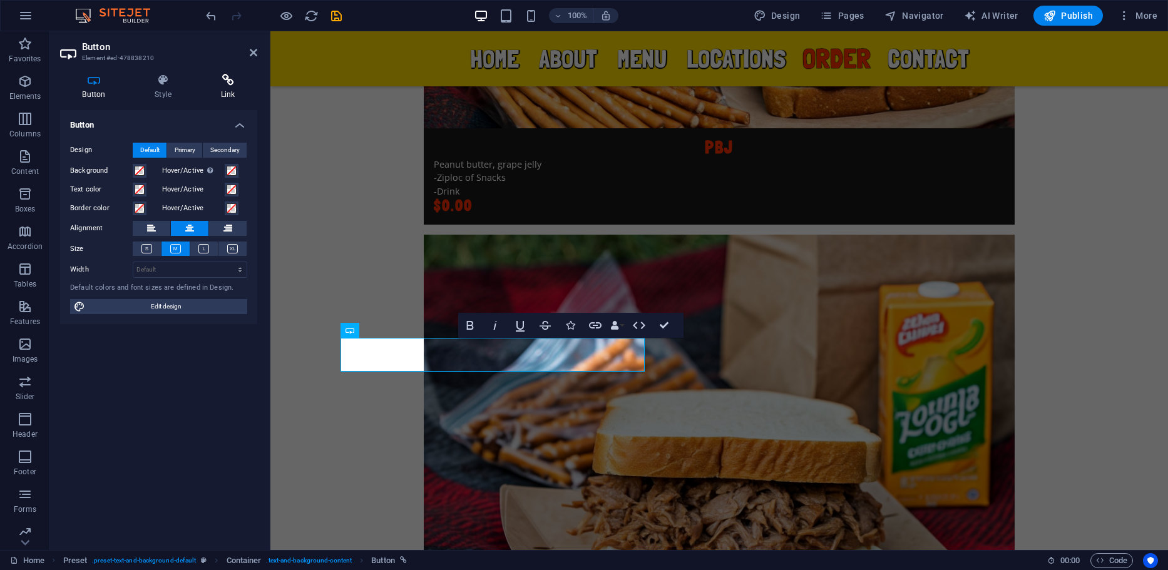
click at [208, 81] on icon at bounding box center [227, 80] width 59 height 13
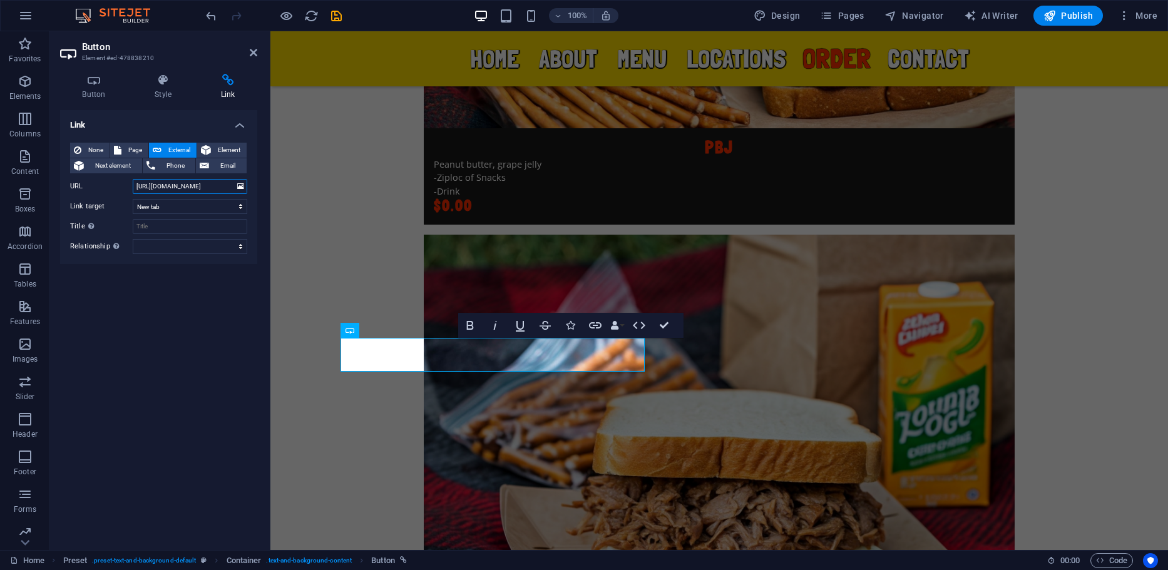
click at [217, 183] on input "[URL][DOMAIN_NAME]" at bounding box center [190, 186] width 115 height 15
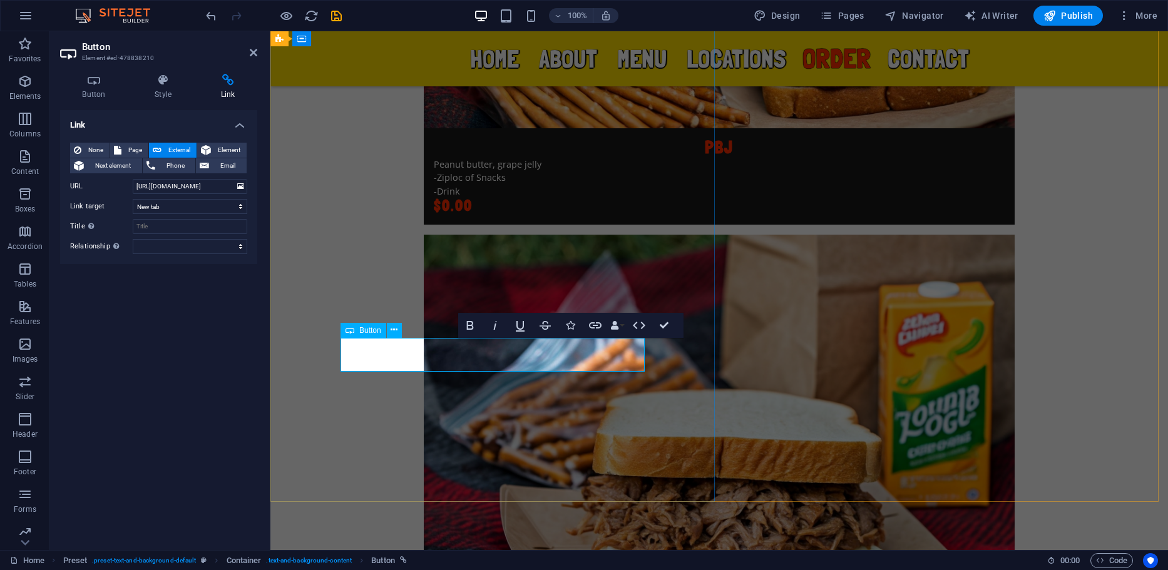
drag, startPoint x: 637, startPoint y: 321, endPoint x: 558, endPoint y: 398, distance: 109.8
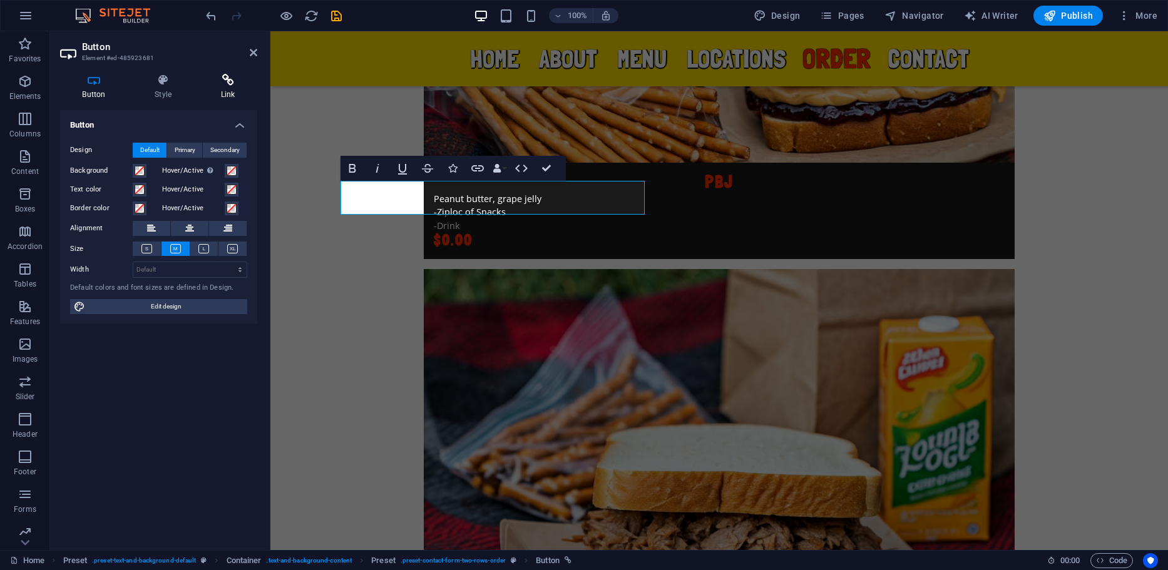
click at [236, 81] on icon at bounding box center [227, 80] width 59 height 13
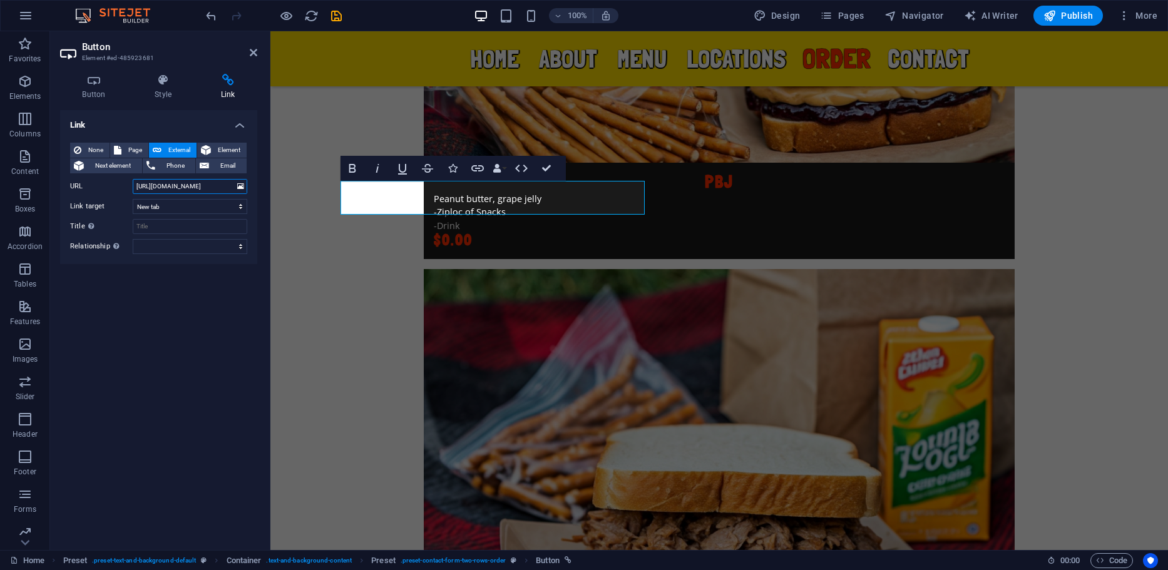
click at [183, 187] on input "[URL][DOMAIN_NAME]" at bounding box center [190, 186] width 115 height 15
paste input "pantry-pack"
type input "[URL][DOMAIN_NAME]"
click at [249, 53] on header "Button Element #ed-485923681" at bounding box center [158, 47] width 197 height 33
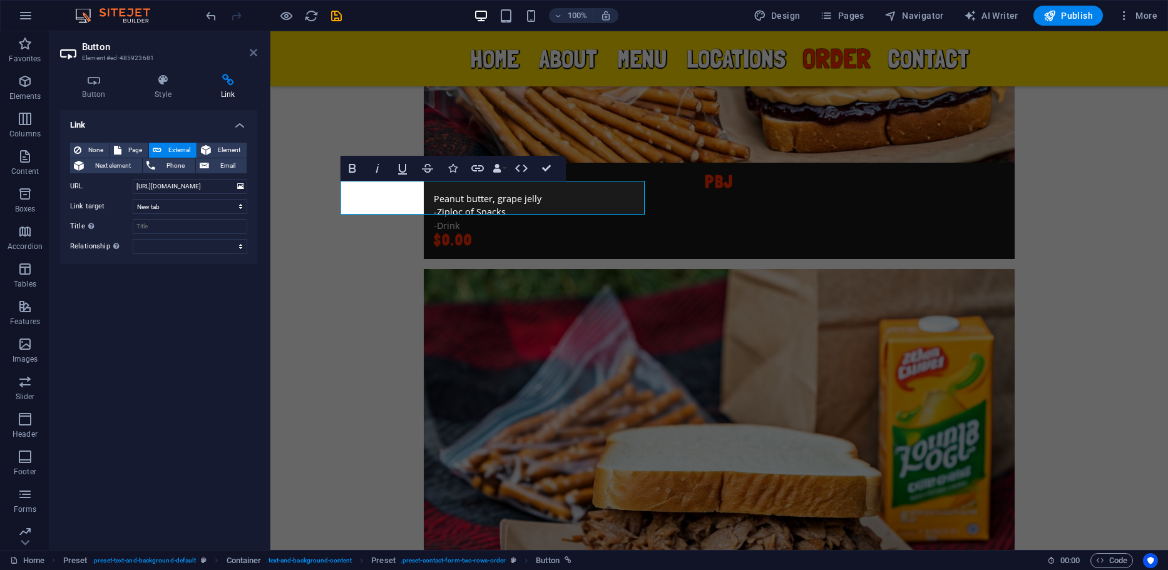
scroll to position [0, 0]
click at [254, 53] on icon at bounding box center [254, 53] width 8 height 10
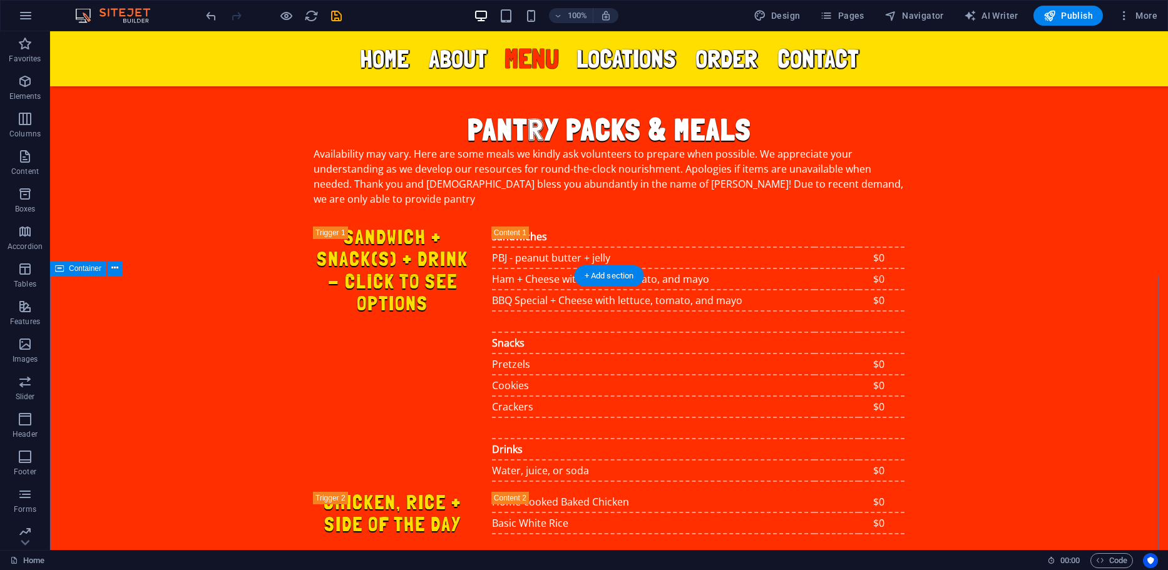
scroll to position [3471, 0]
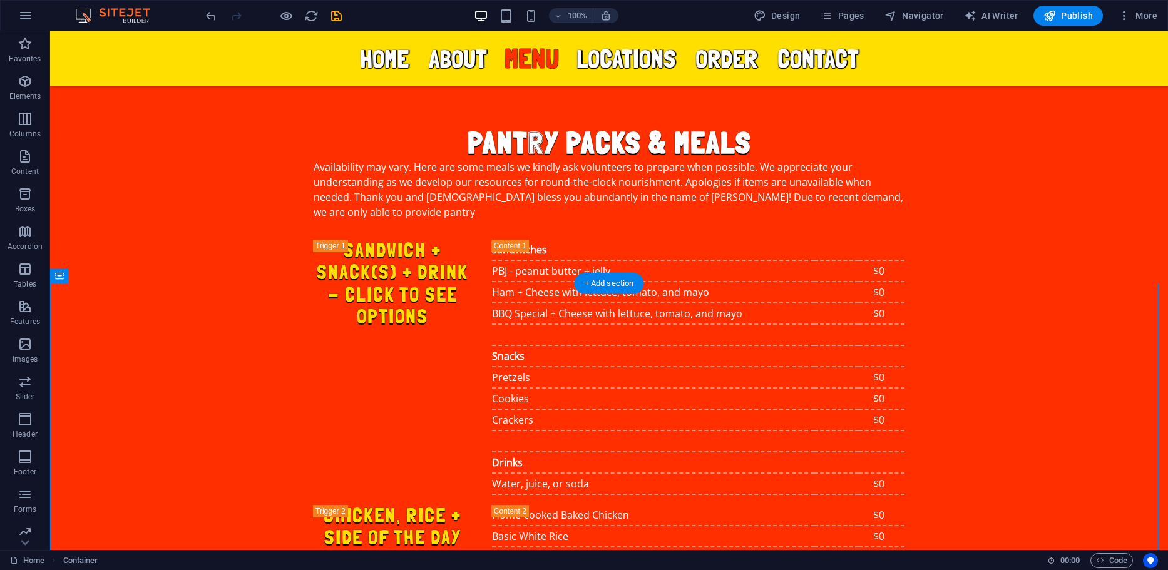
scroll to position [3408, 0]
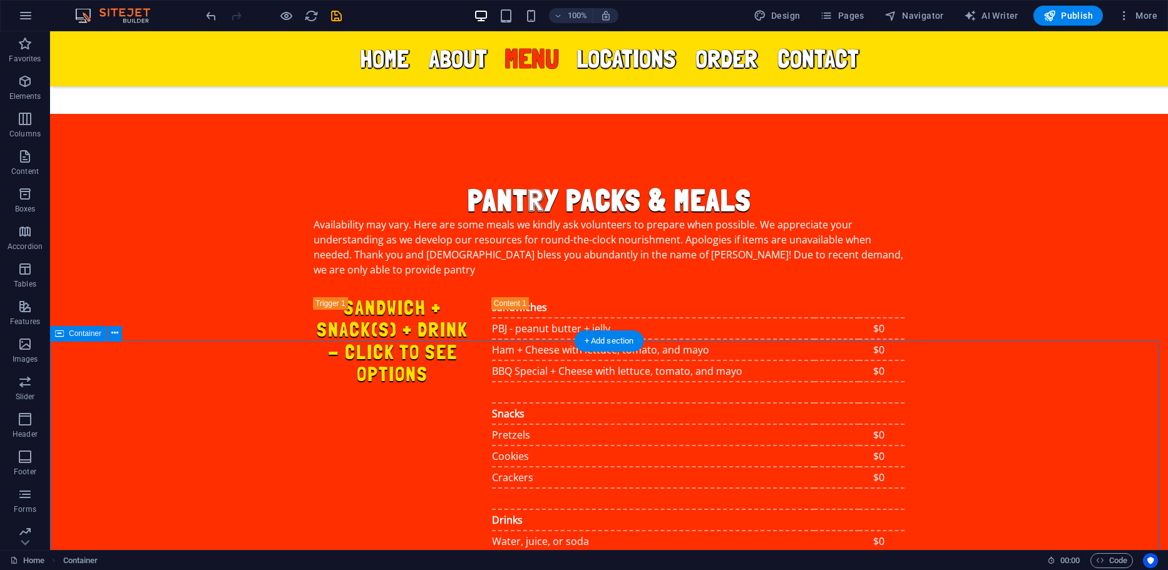
drag, startPoint x: 155, startPoint y: 379, endPoint x: 146, endPoint y: 371, distance: 12.0
click at [115, 336] on icon at bounding box center [114, 333] width 7 height 13
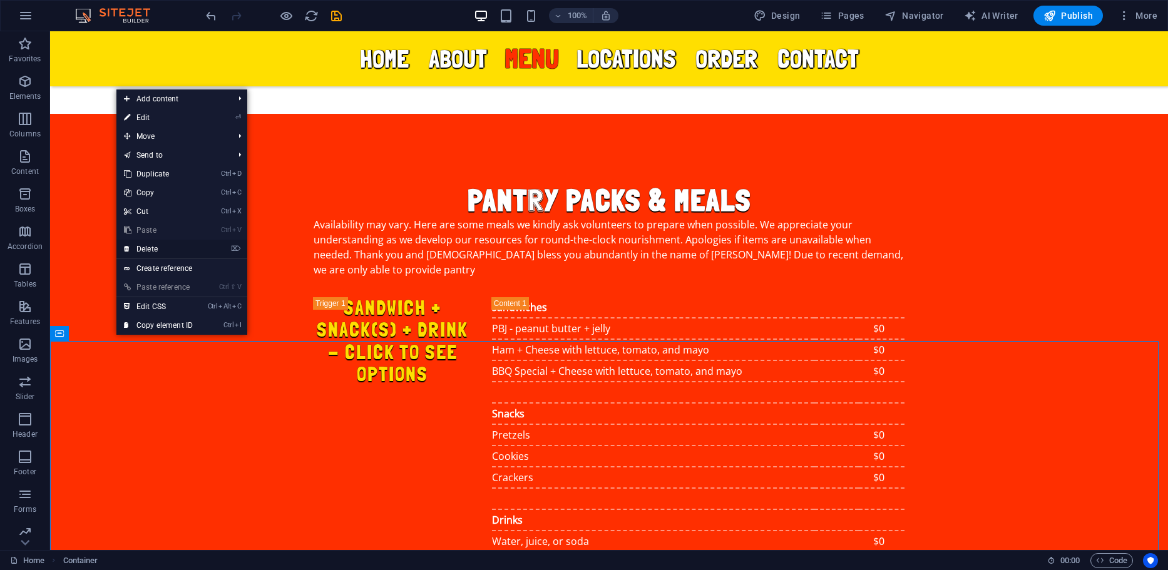
click at [165, 245] on link "⌦ Delete" at bounding box center [158, 249] width 84 height 19
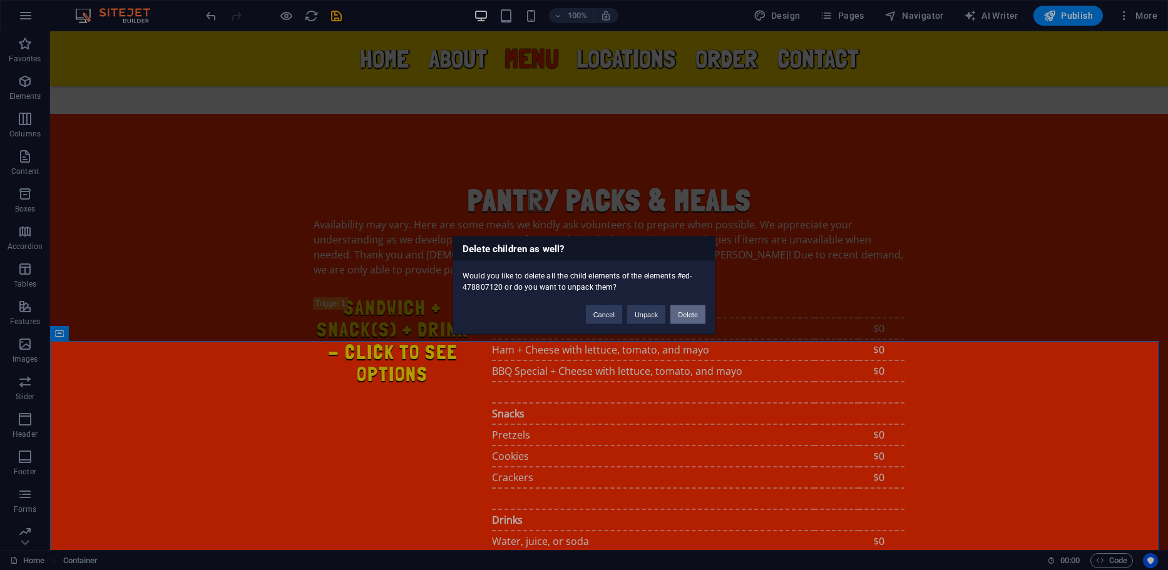
click at [674, 311] on button "Delete" at bounding box center [687, 314] width 35 height 19
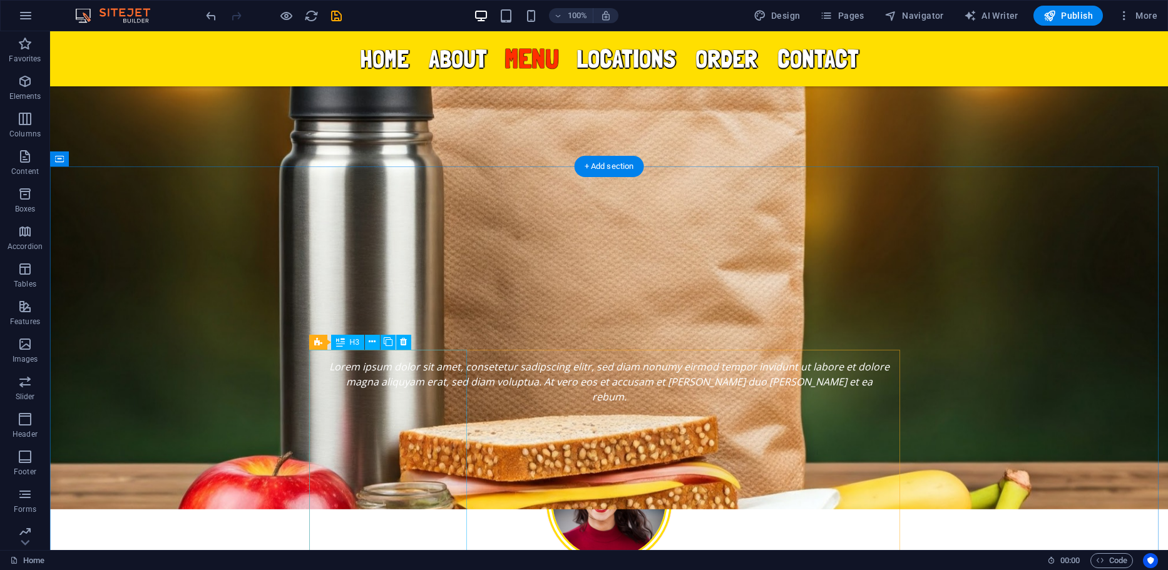
scroll to position [1906, 0]
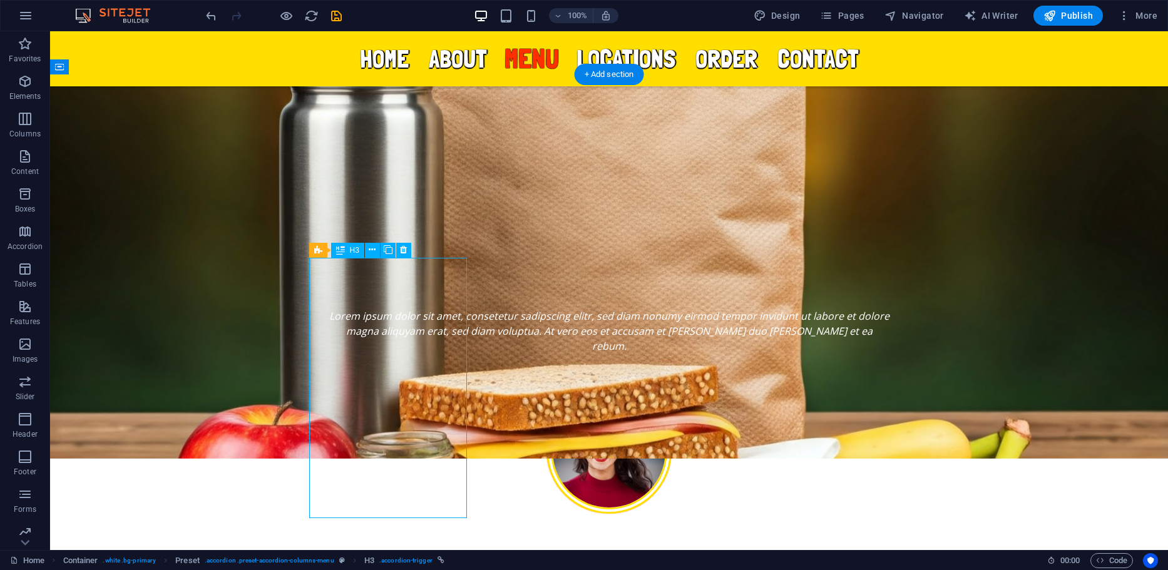
scroll to position [1969, 0]
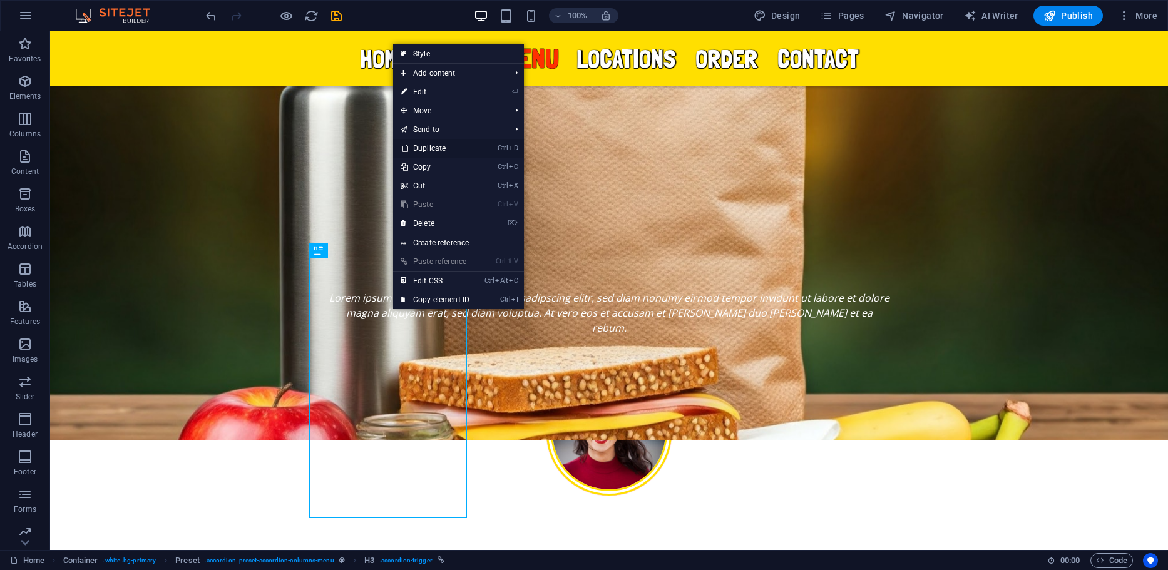
click at [439, 146] on link "Ctrl D Duplicate" at bounding box center [435, 148] width 84 height 19
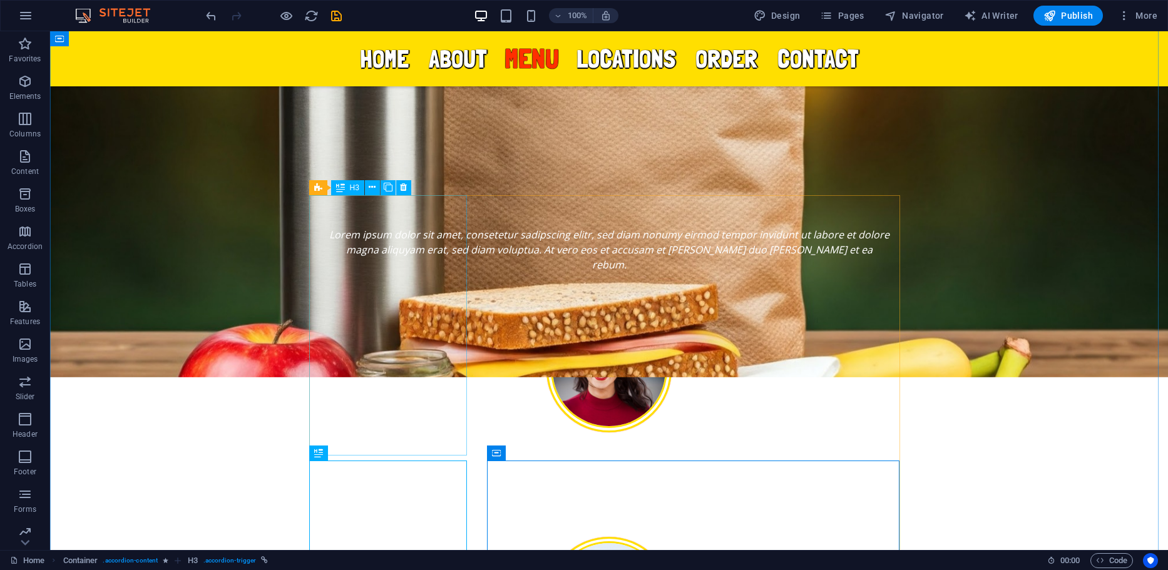
scroll to position [2031, 0]
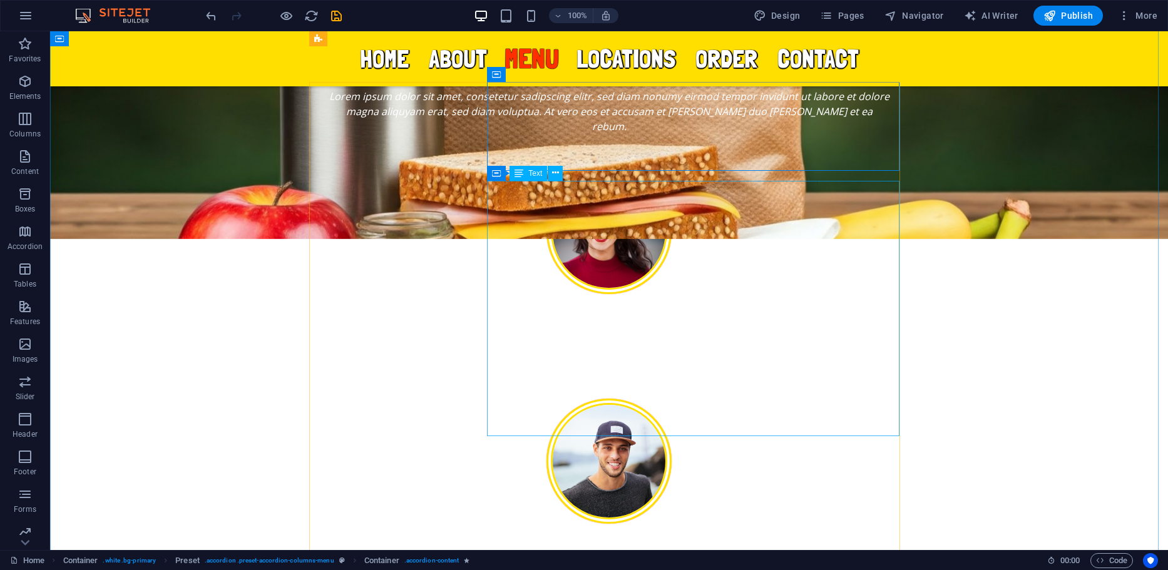
scroll to position [2094, 0]
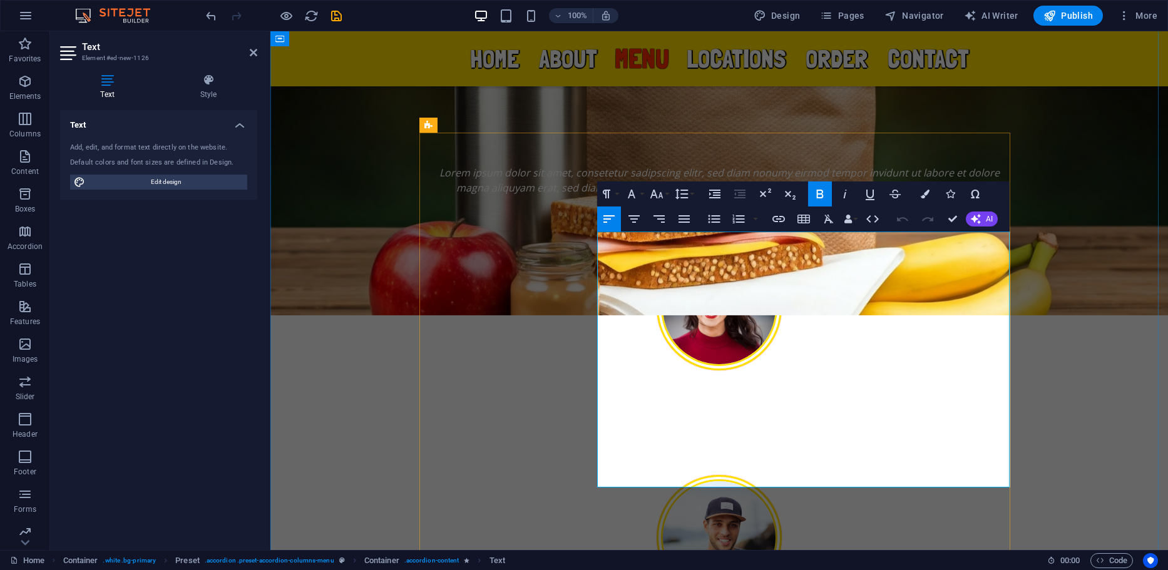
drag, startPoint x: 911, startPoint y: 242, endPoint x: 742, endPoint y: 240, distance: 168.4
drag, startPoint x: 742, startPoint y: 249, endPoint x: 663, endPoint y: 245, distance: 79.0
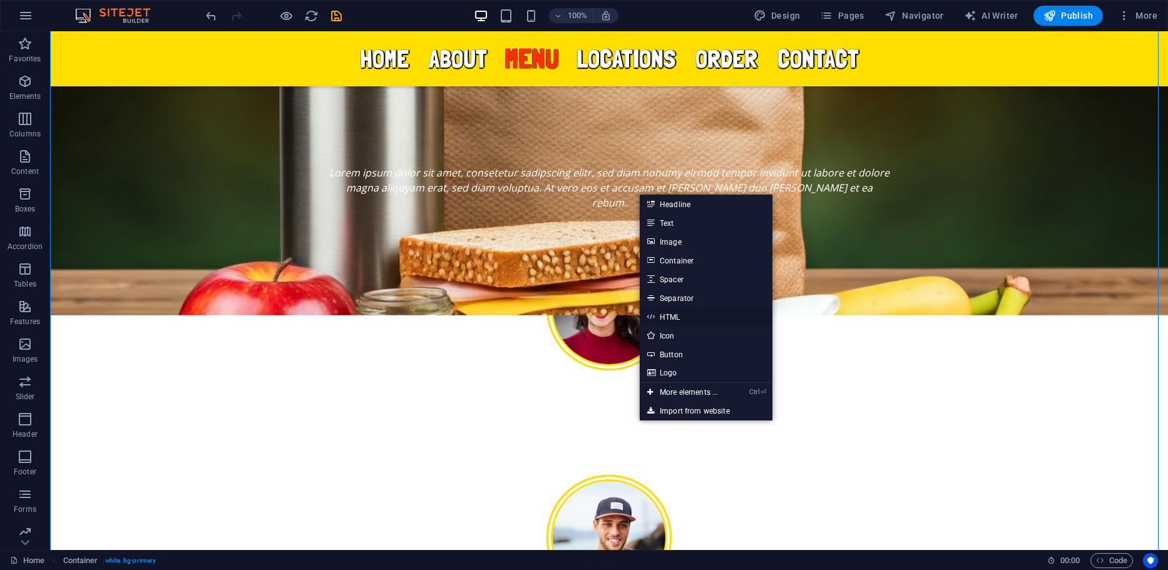
drag, startPoint x: 687, startPoint y: 314, endPoint x: 317, endPoint y: 143, distance: 406.7
click at [687, 314] on link "HTML" at bounding box center [706, 316] width 133 height 19
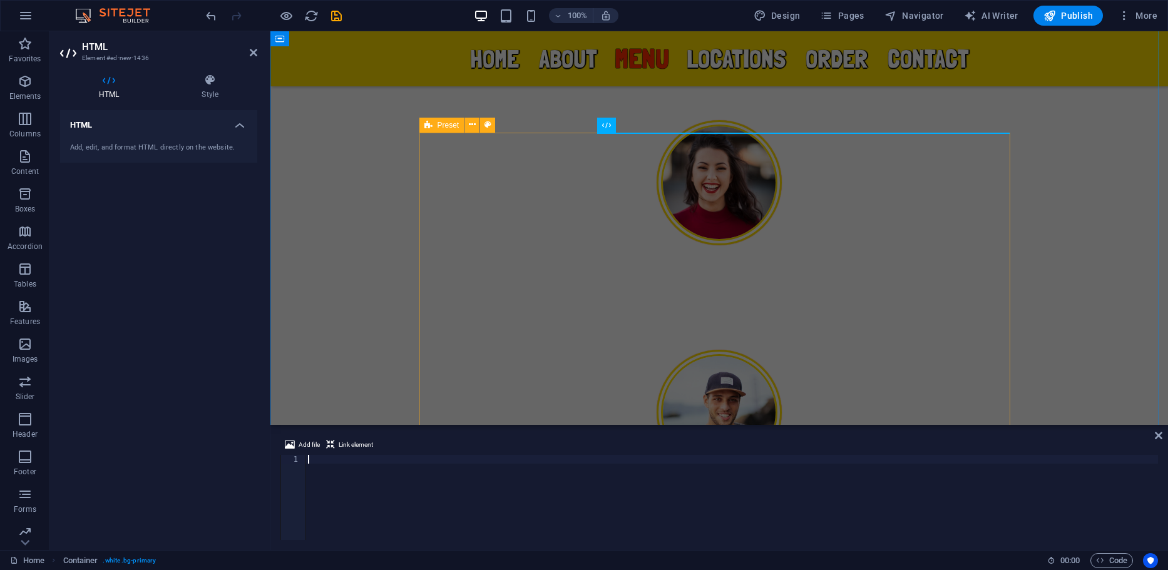
scroll to position [1969, 0]
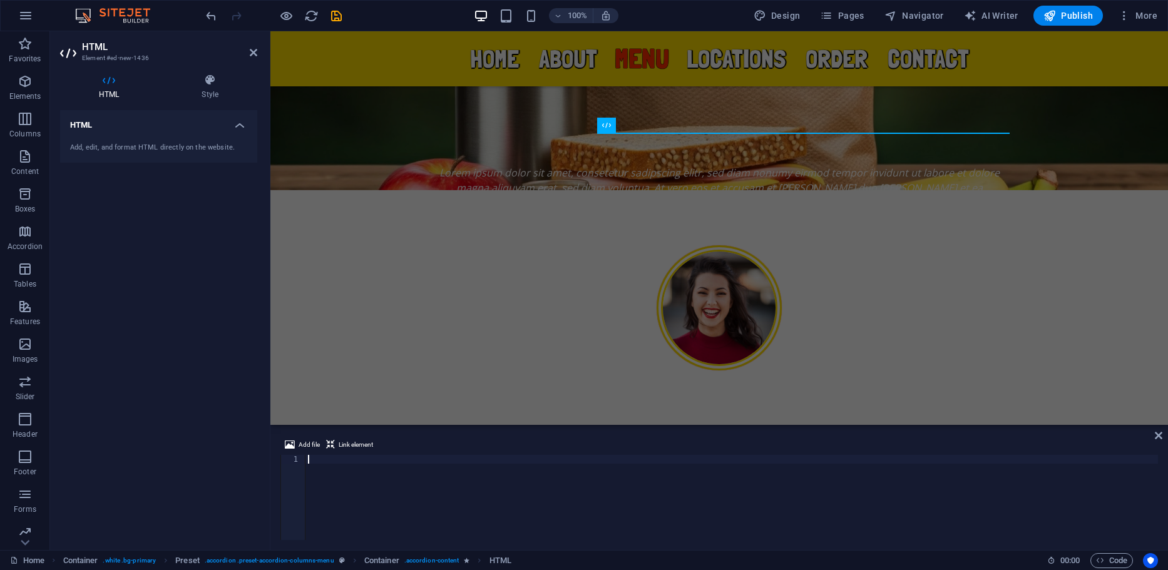
click at [411, 454] on div "Add file Link element" at bounding box center [719, 447] width 878 height 18
click at [402, 457] on div at bounding box center [731, 506] width 853 height 103
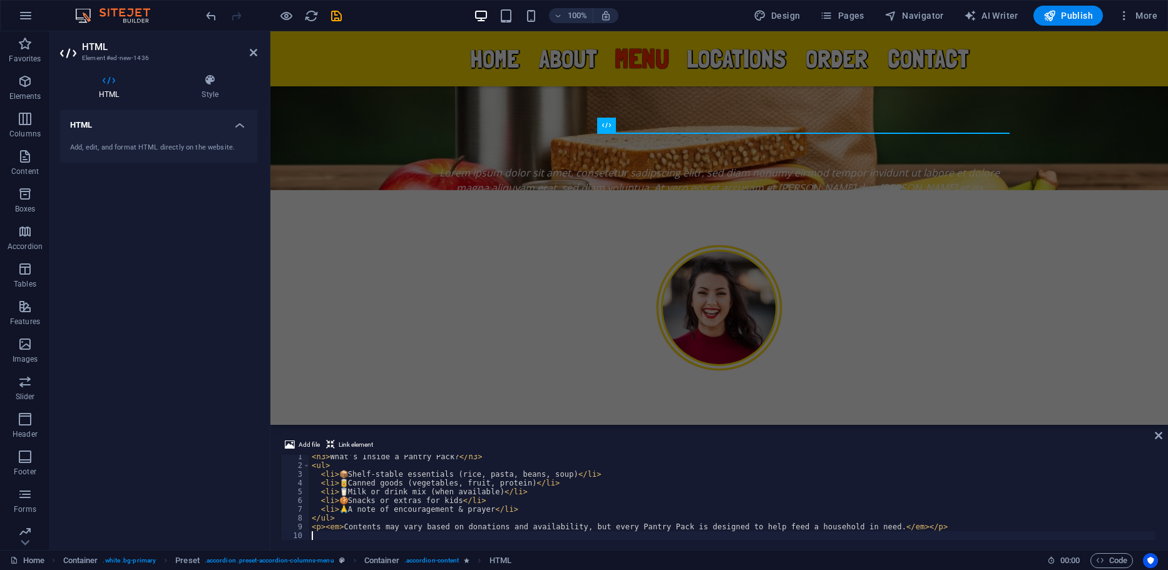
scroll to position [3, 0]
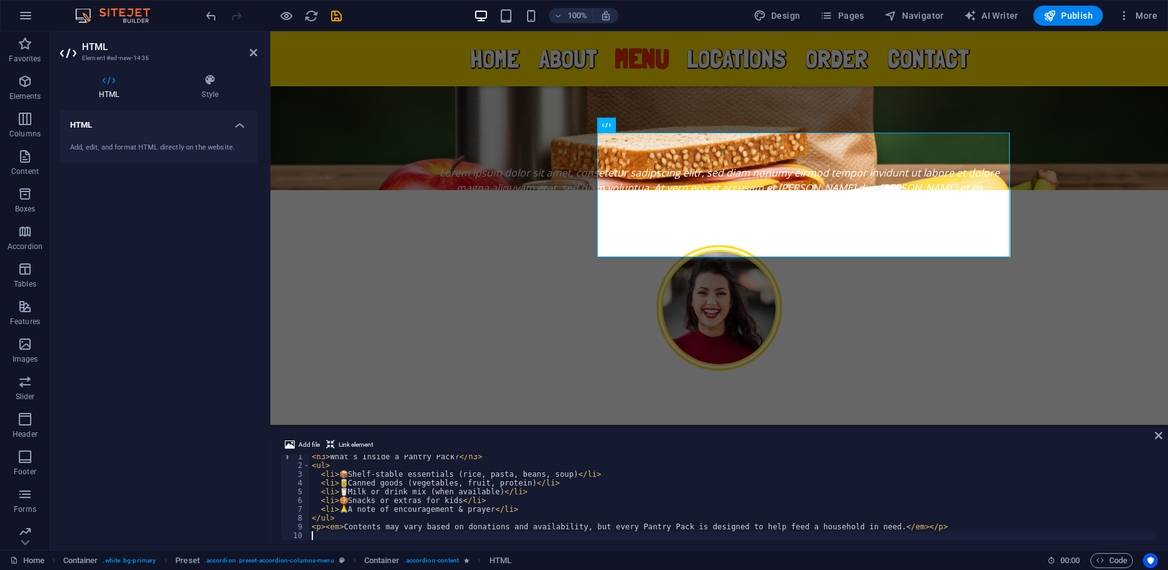
click at [1156, 430] on div "Add file Link element 1 2 3 4 5 6 7 8 9 10 < h3 > What’s Inside a Pantry Pack? …" at bounding box center [719, 489] width 898 height 123
drag, startPoint x: 1157, startPoint y: 435, endPoint x: 1105, endPoint y: 403, distance: 61.3
click at [1157, 435] on icon at bounding box center [1159, 436] width 8 height 10
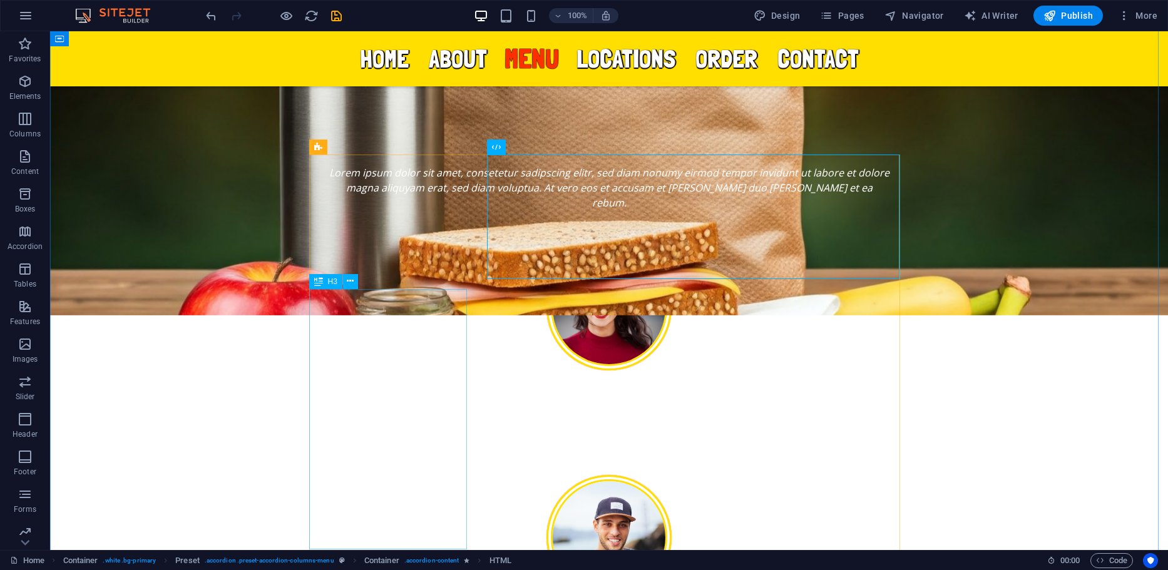
scroll to position [1906, 0]
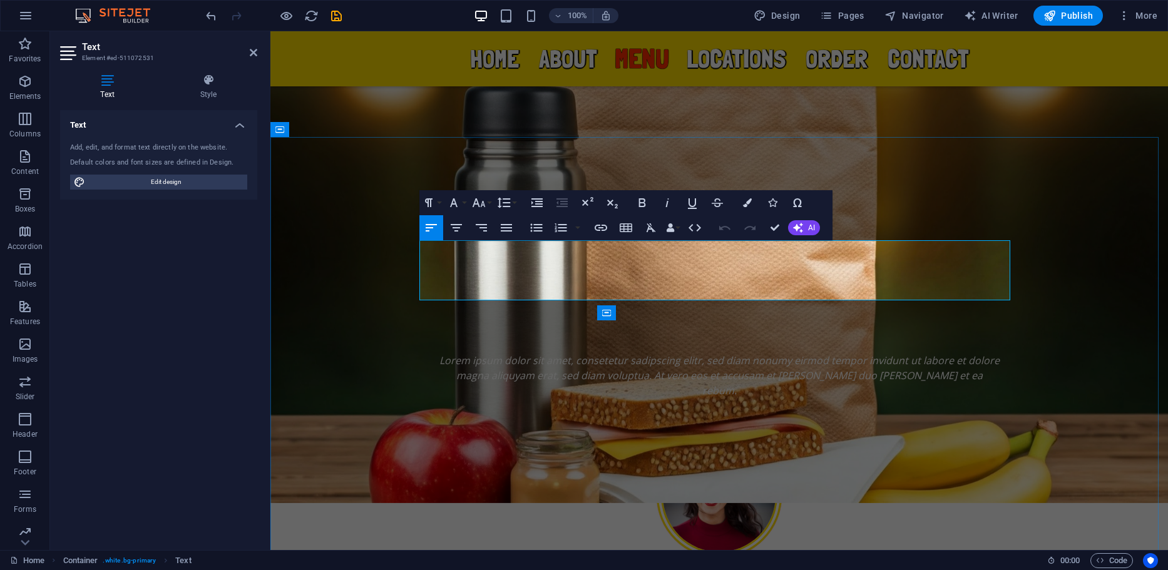
copy p "Availability may vary. Here are some meals we kindly ask volunteers to prepare …"
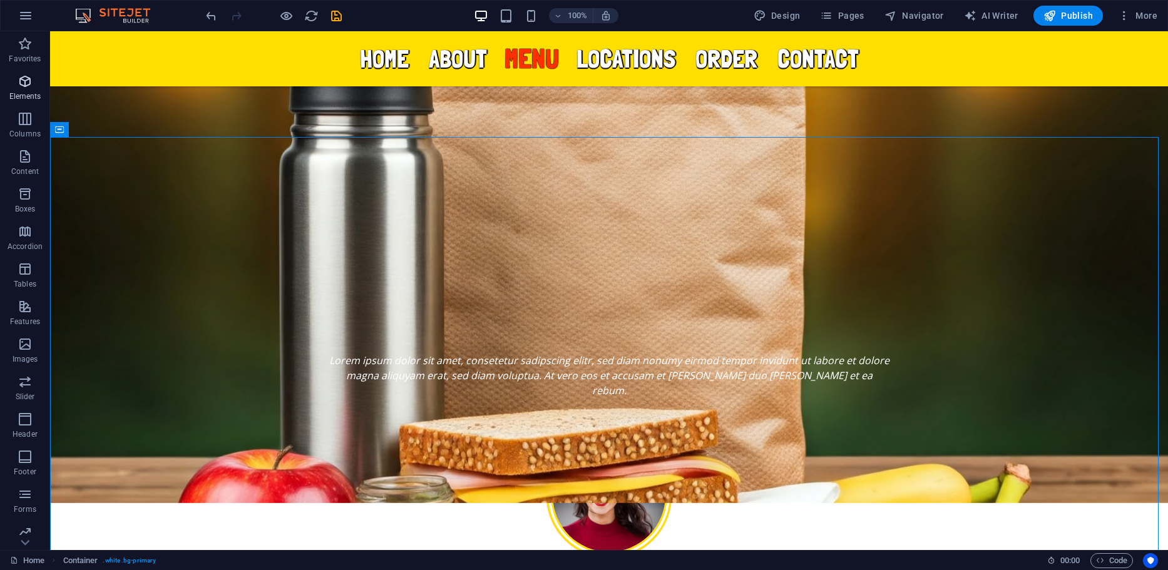
click at [19, 85] on icon "button" at bounding box center [25, 81] width 15 height 15
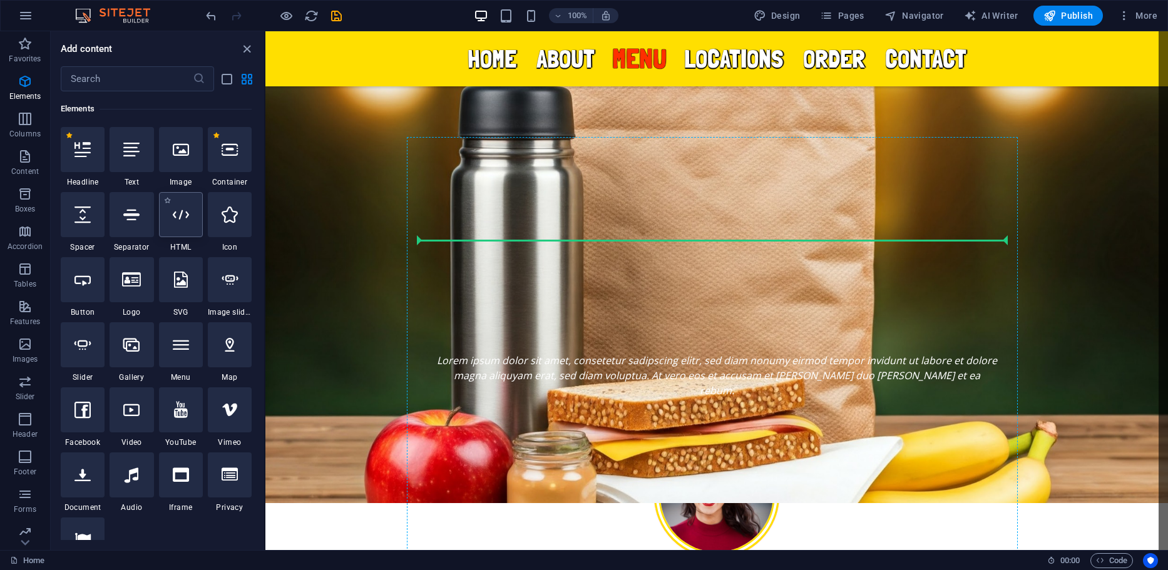
scroll to position [1781, 0]
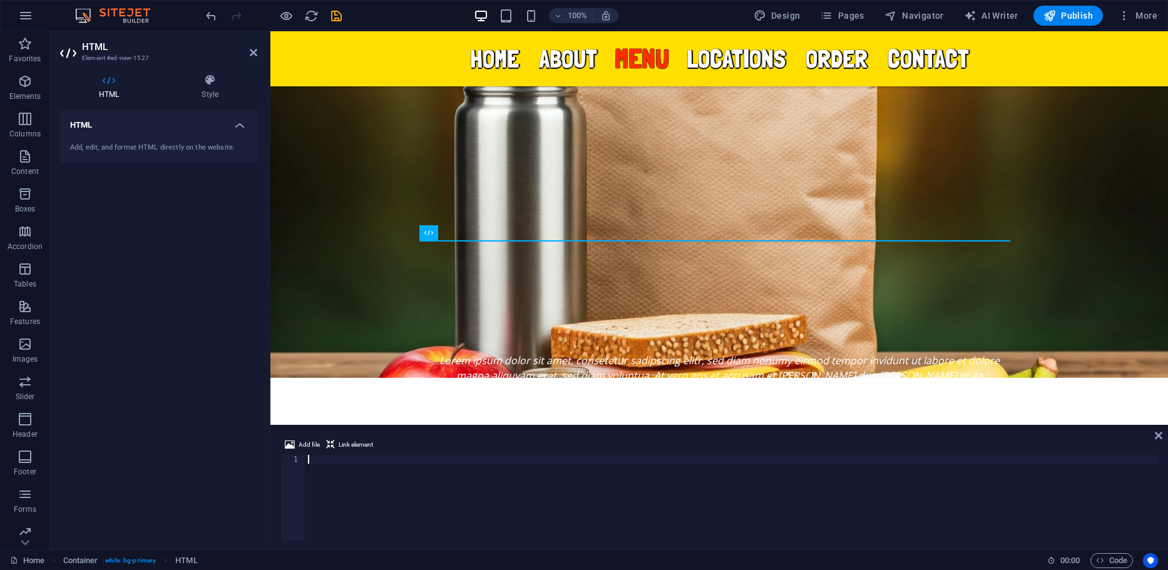
click at [427, 466] on div at bounding box center [731, 506] width 853 height 103
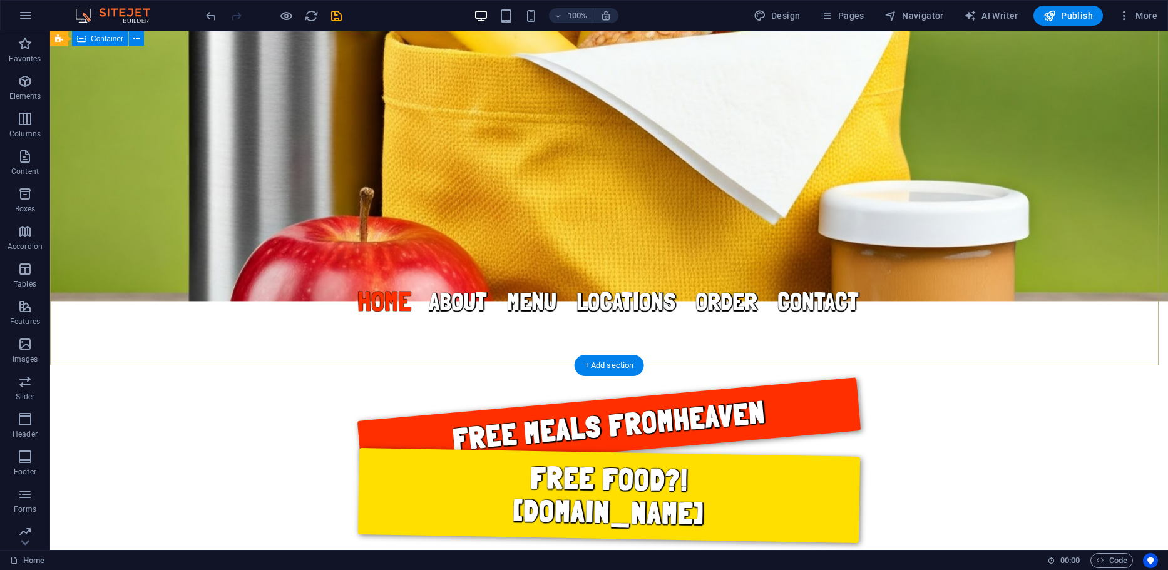
scroll to position [153, 0]
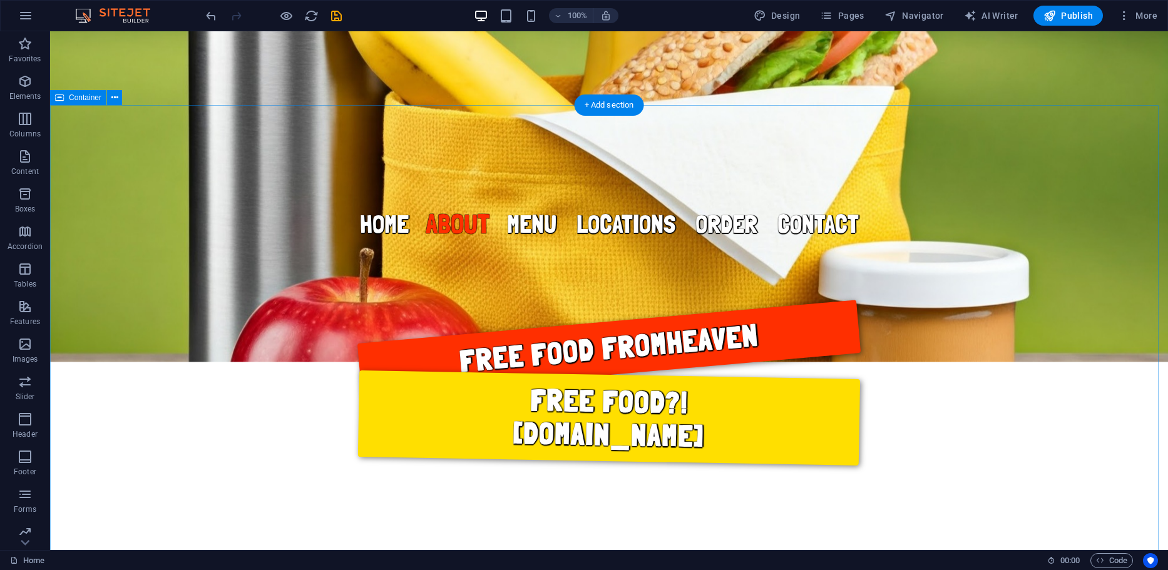
scroll to position [466, 0]
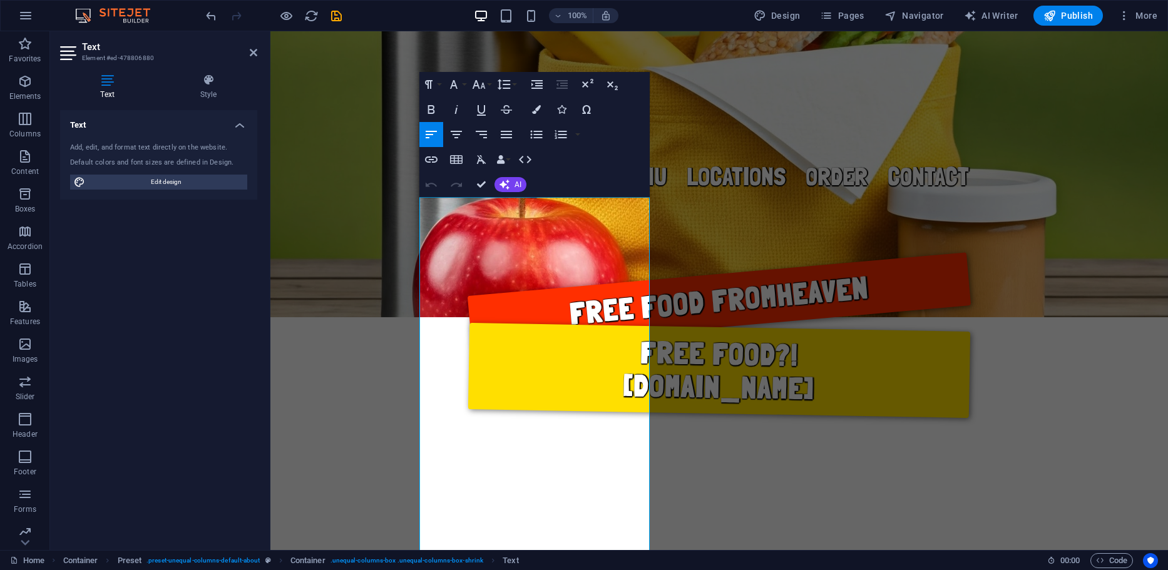
drag, startPoint x: 249, startPoint y: 207, endPoint x: 275, endPoint y: 262, distance: 61.3
click at [249, 207] on div "Text Add, edit, and format text directly on the website. Default colors and fon…" at bounding box center [158, 325] width 197 height 430
drag, startPoint x: 508, startPoint y: 290, endPoint x: 469, endPoint y: 279, distance: 40.6
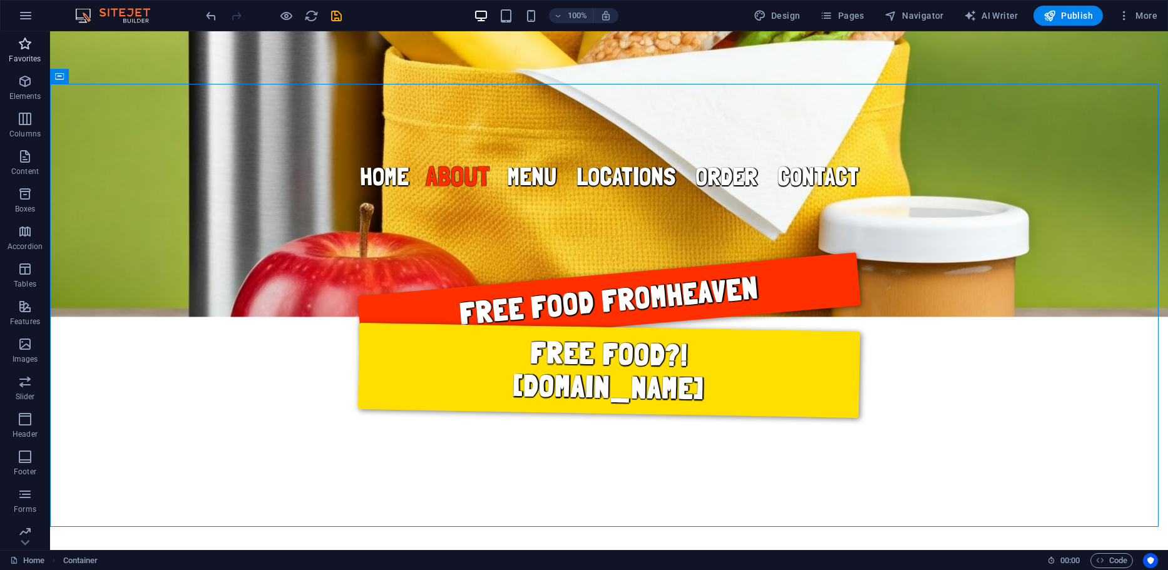
drag, startPoint x: 26, startPoint y: 88, endPoint x: 38, endPoint y: 55, distance: 35.2
click at [28, 88] on icon "button" at bounding box center [25, 81] width 15 height 15
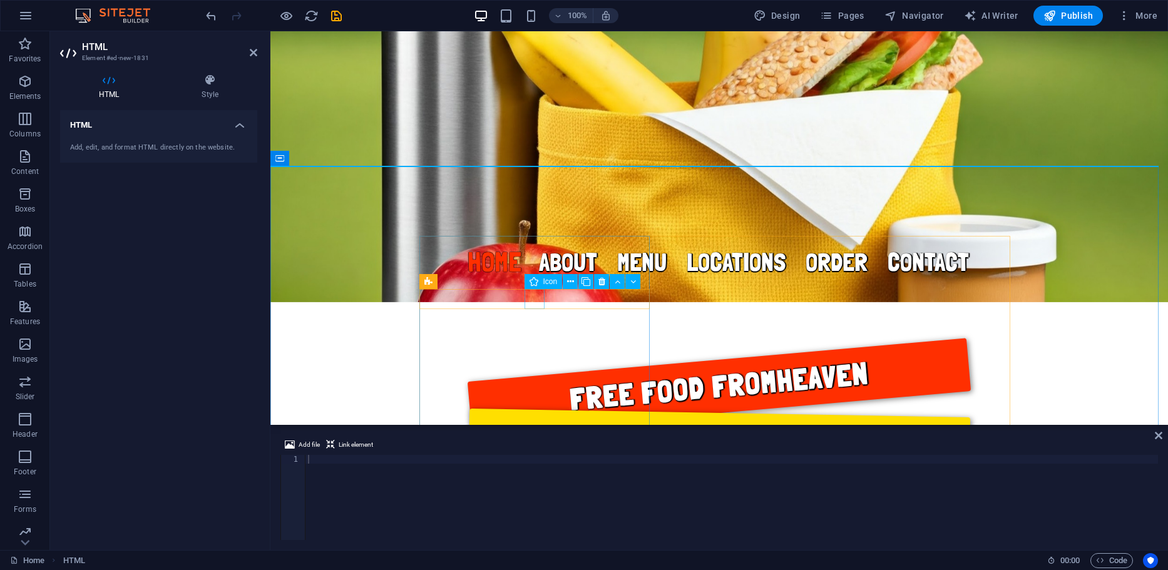
scroll to position [265, 0]
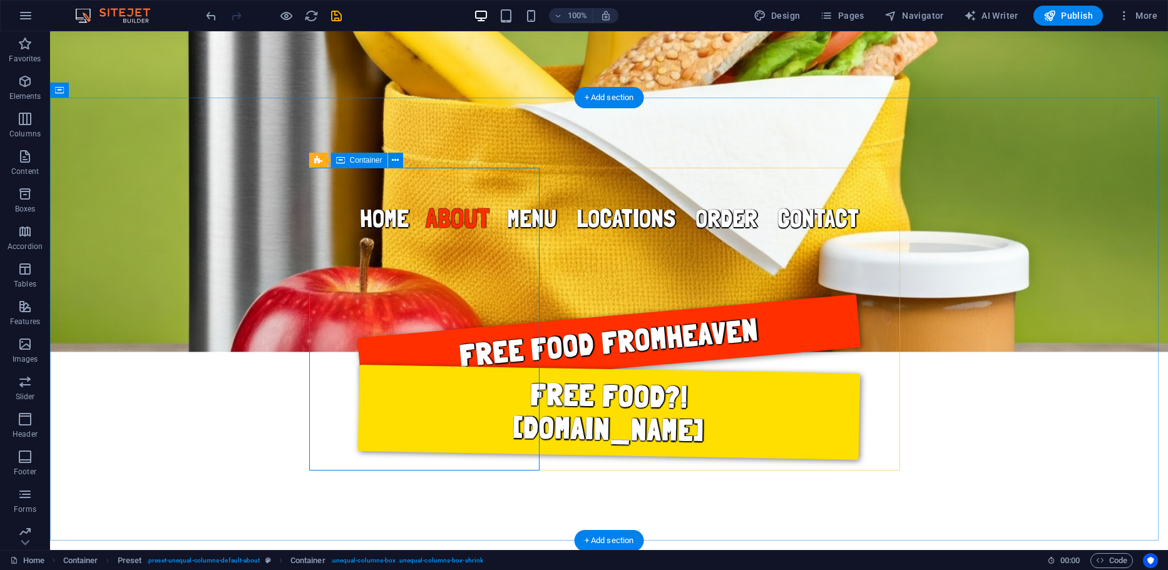
scroll to position [453, 0]
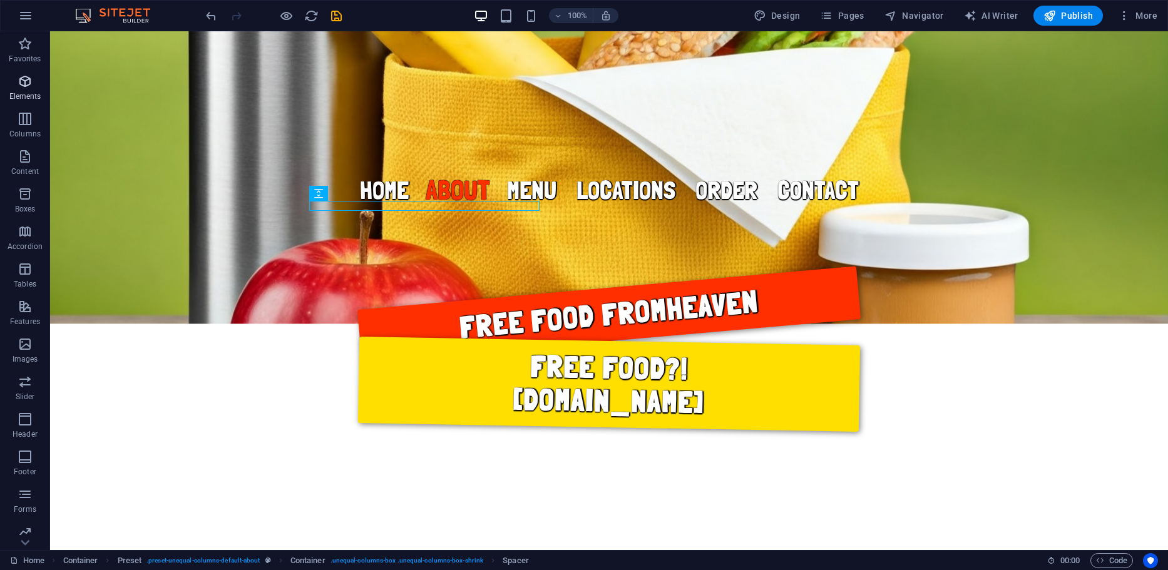
click at [30, 83] on icon "button" at bounding box center [25, 81] width 15 height 15
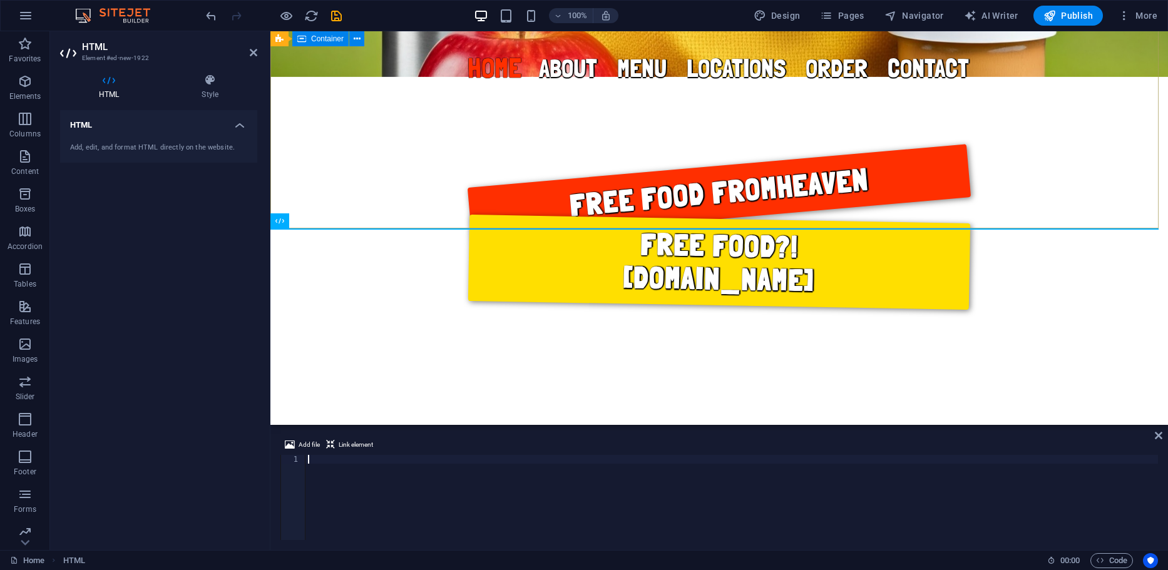
scroll to position [202, 0]
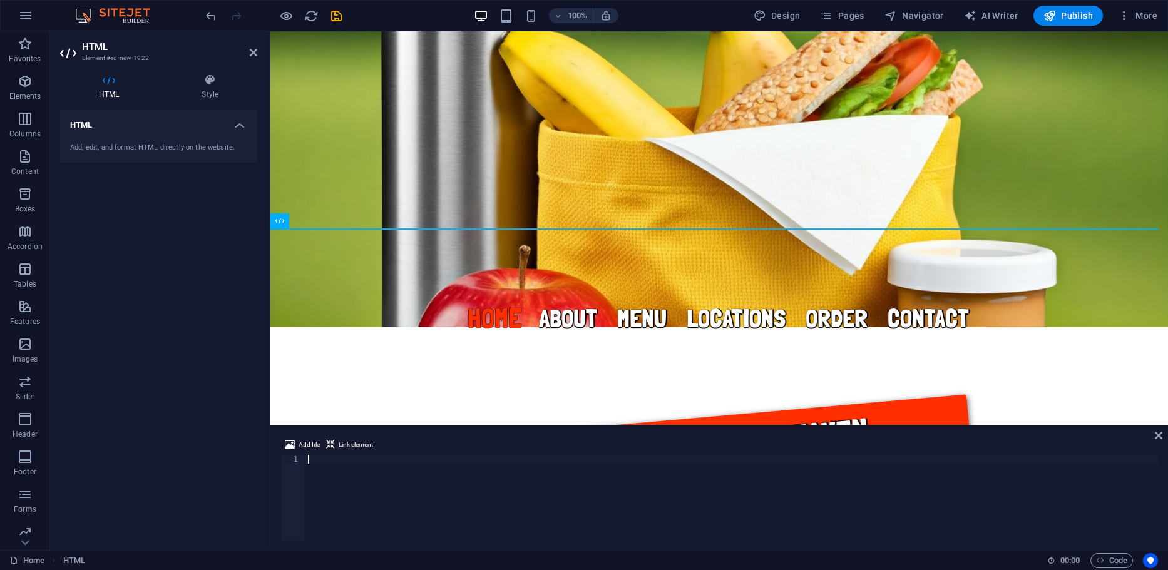
click at [394, 458] on div at bounding box center [731, 506] width 853 height 103
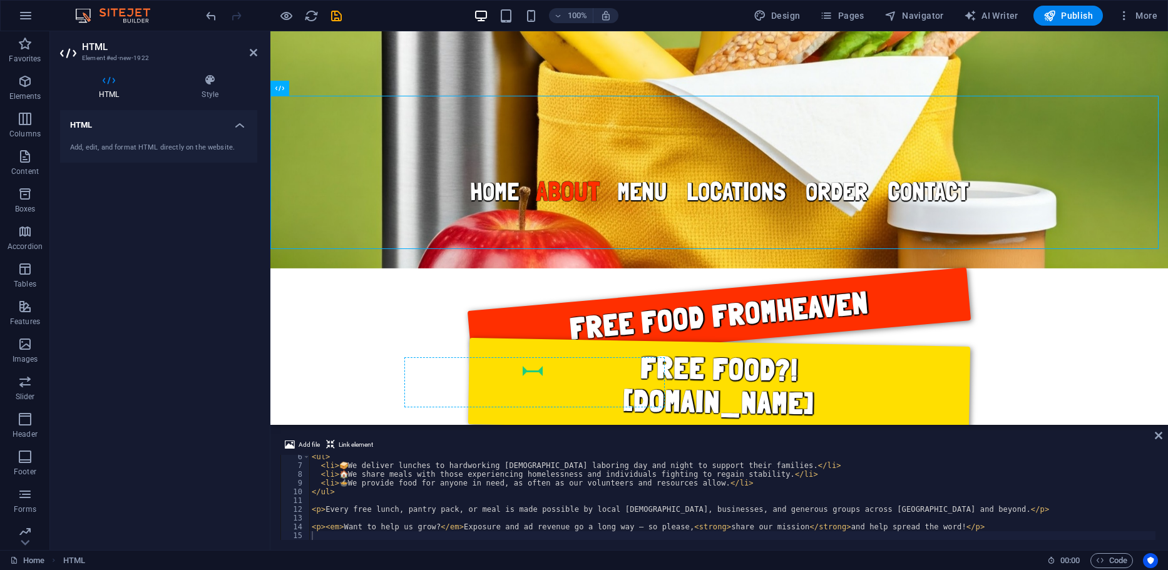
scroll to position [344, 0]
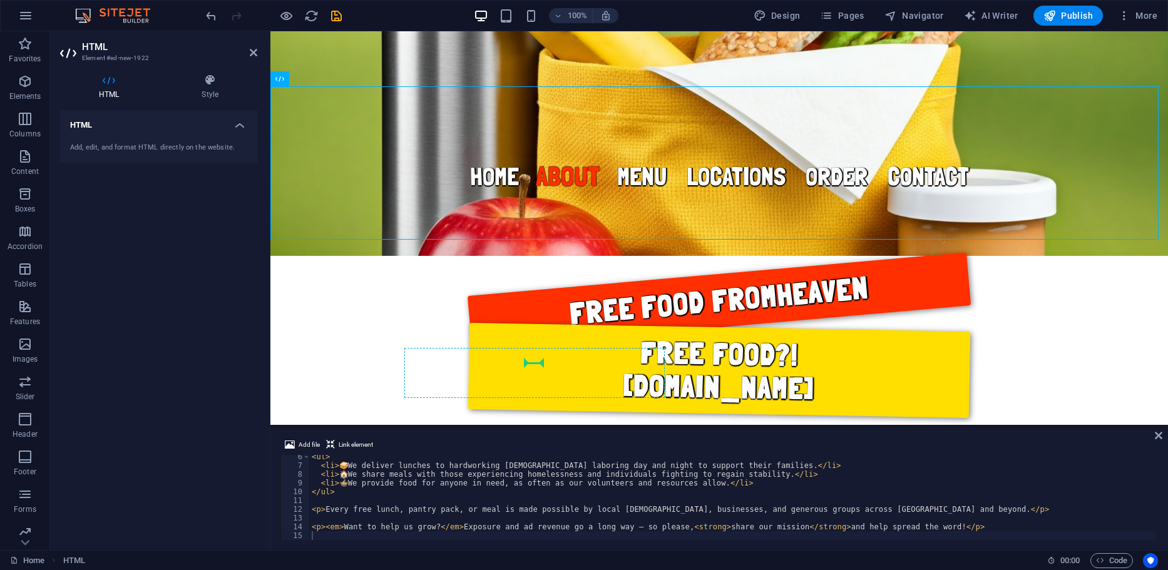
drag, startPoint x: 564, startPoint y: 136, endPoint x: 542, endPoint y: 369, distance: 233.3
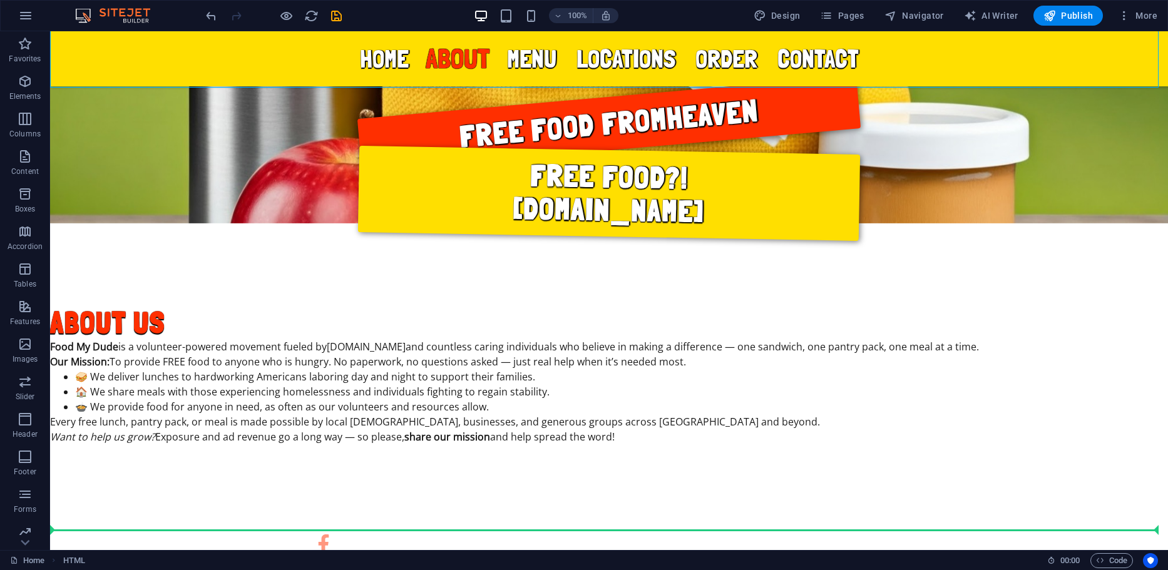
scroll to position [623, 0]
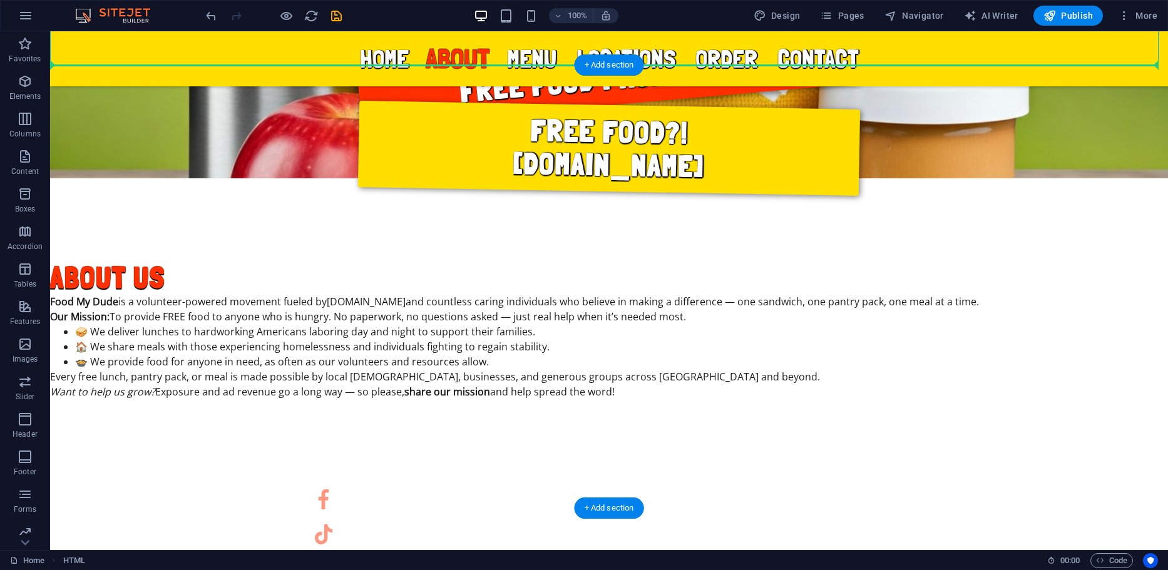
drag, startPoint x: 64, startPoint y: 207, endPoint x: 346, endPoint y: 127, distance: 293.5
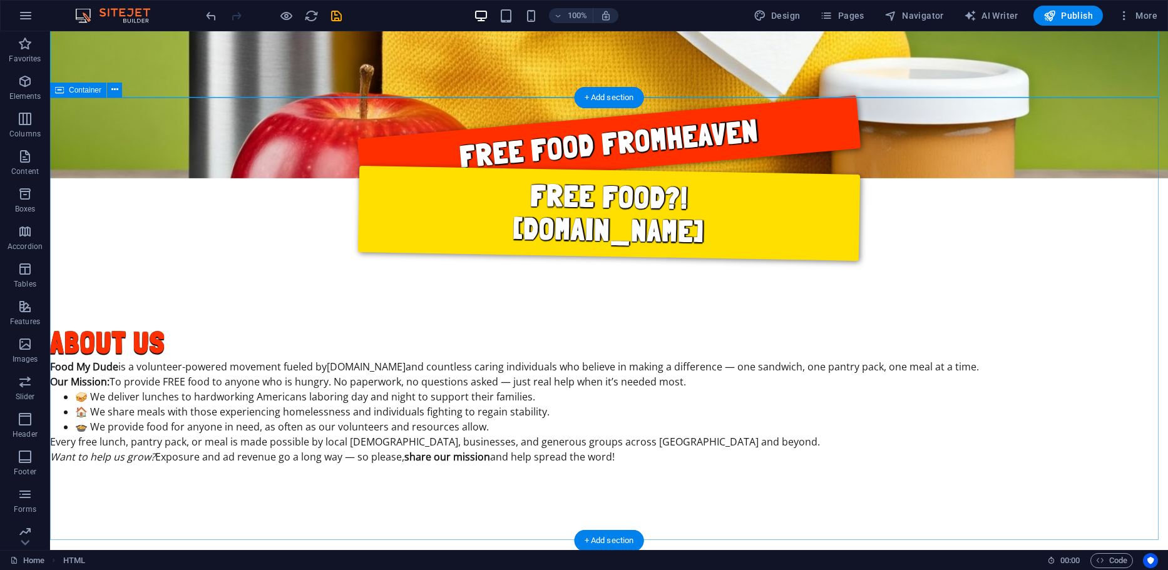
scroll to position [436, 0]
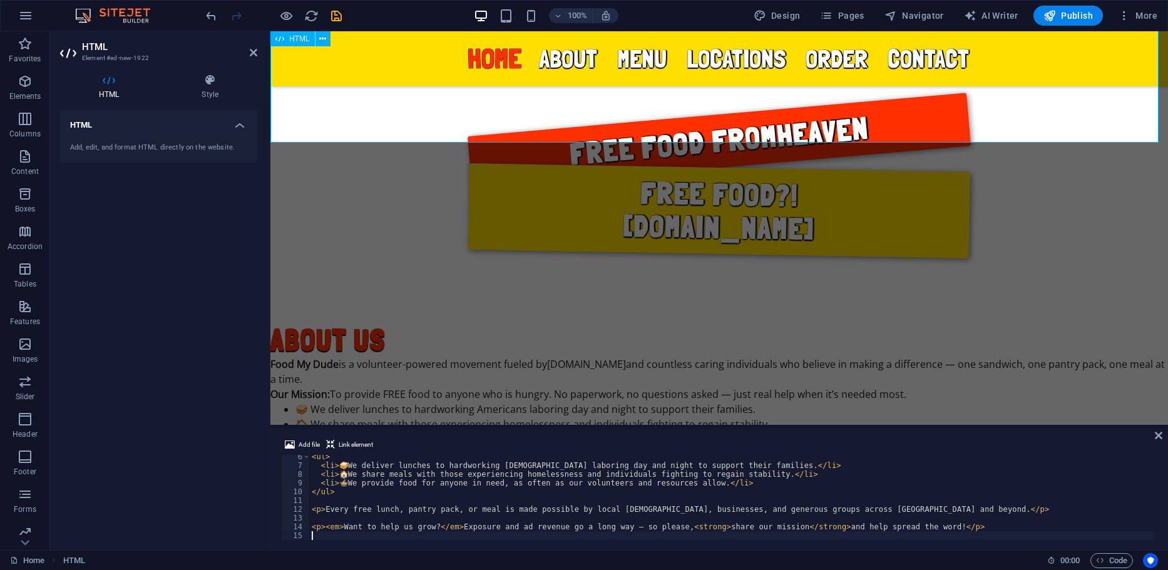
click at [425, 324] on div "About Us Food My Dude is a volunteer-powered movement fueled by [DOMAIN_NAME][D…" at bounding box center [719, 400] width 898 height 153
click at [220, 79] on icon at bounding box center [210, 80] width 95 height 13
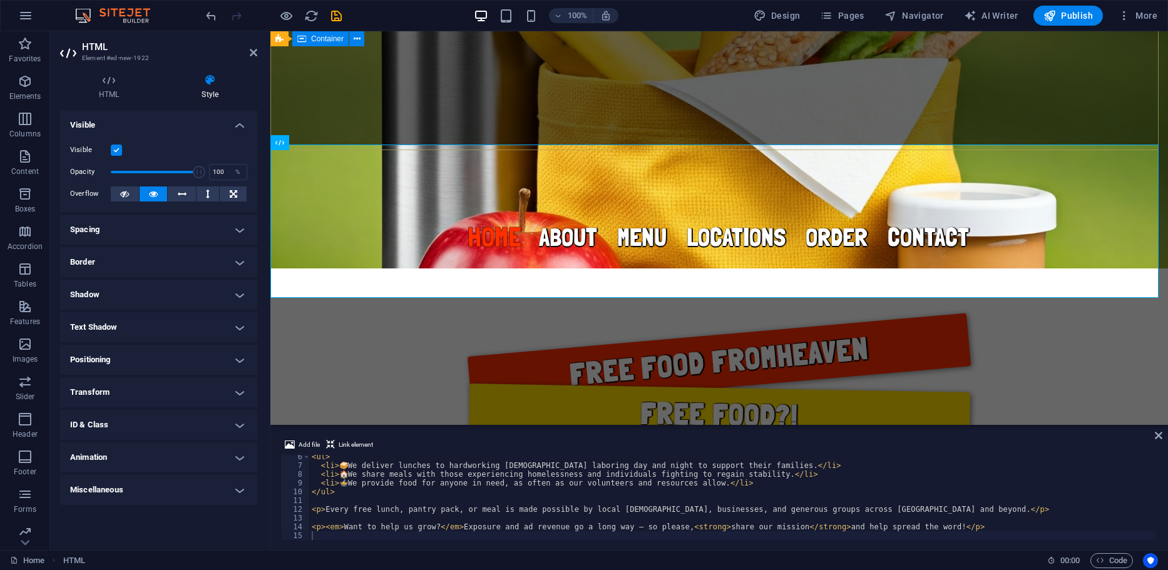
scroll to position [248, 0]
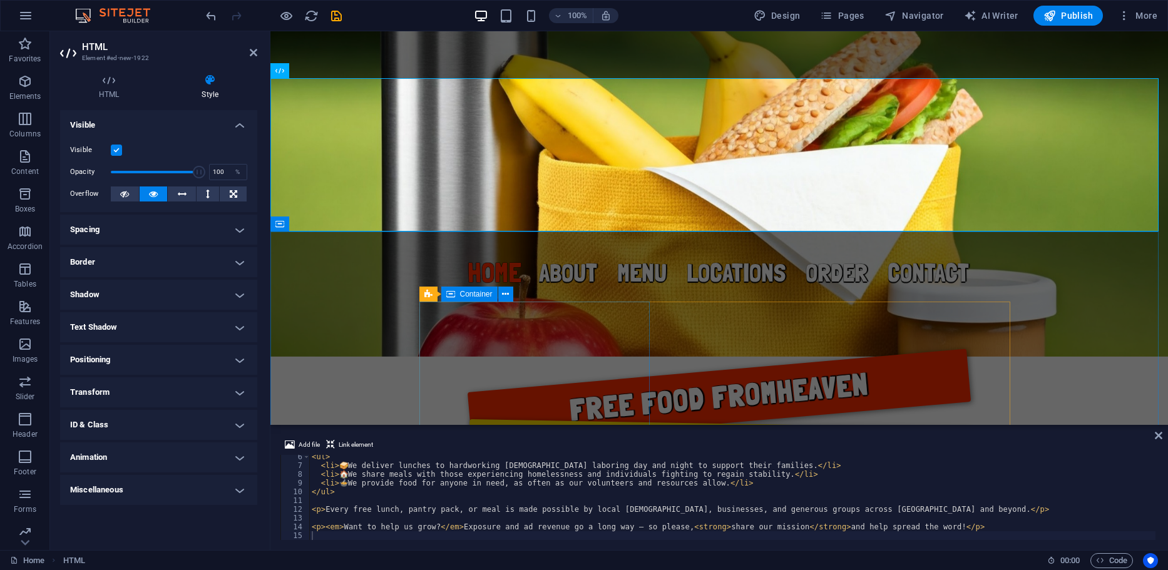
scroll to position [373, 0]
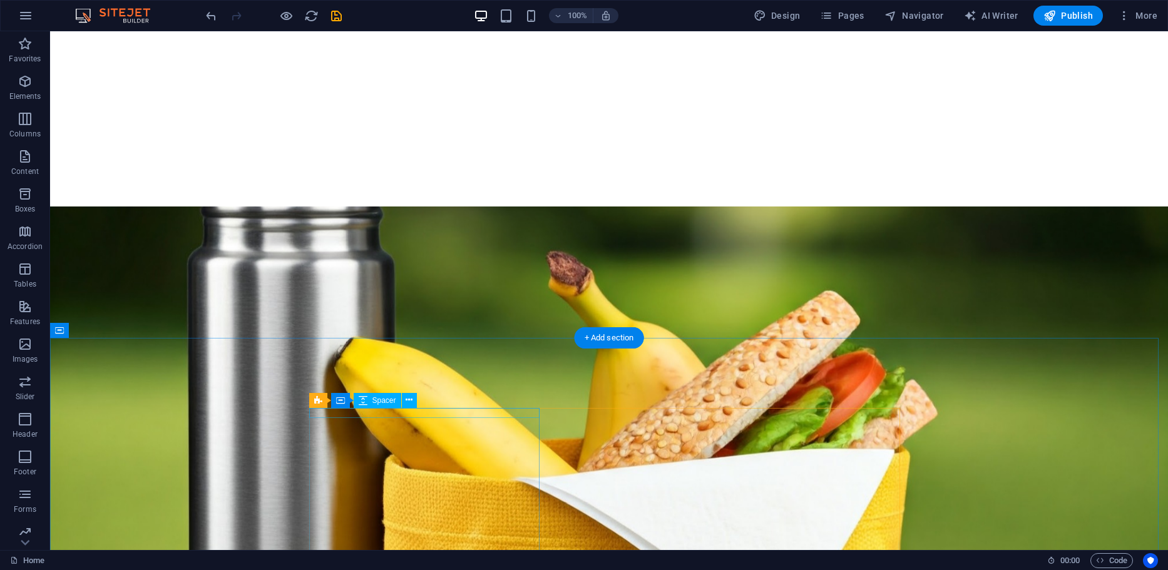
scroll to position [376, 0]
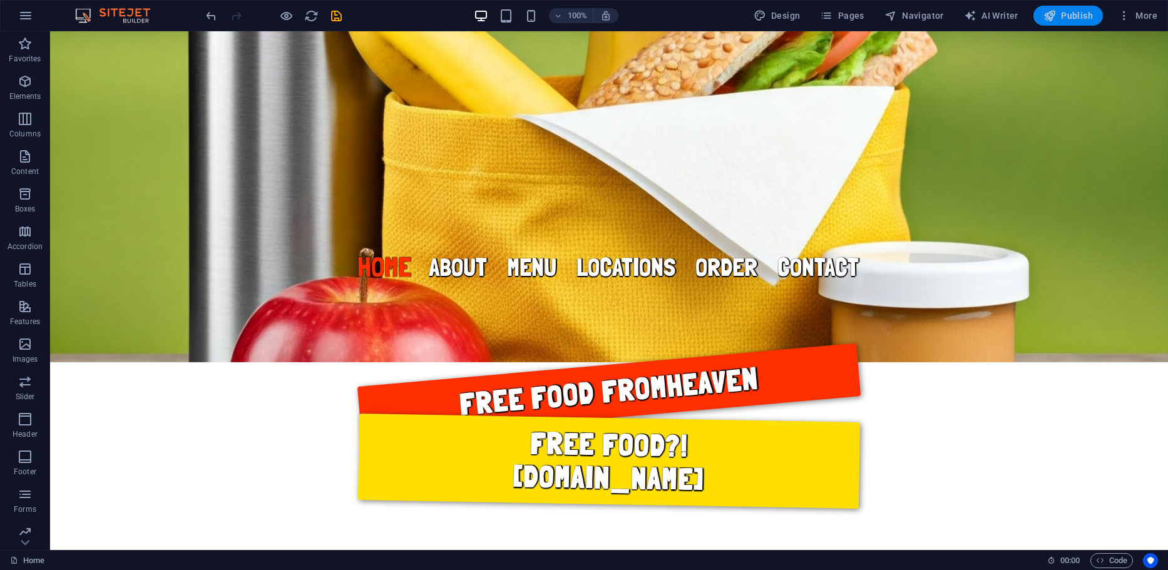
click at [1055, 16] on icon "button" at bounding box center [1050, 15] width 13 height 13
